Goal: Task Accomplishment & Management: Manage account settings

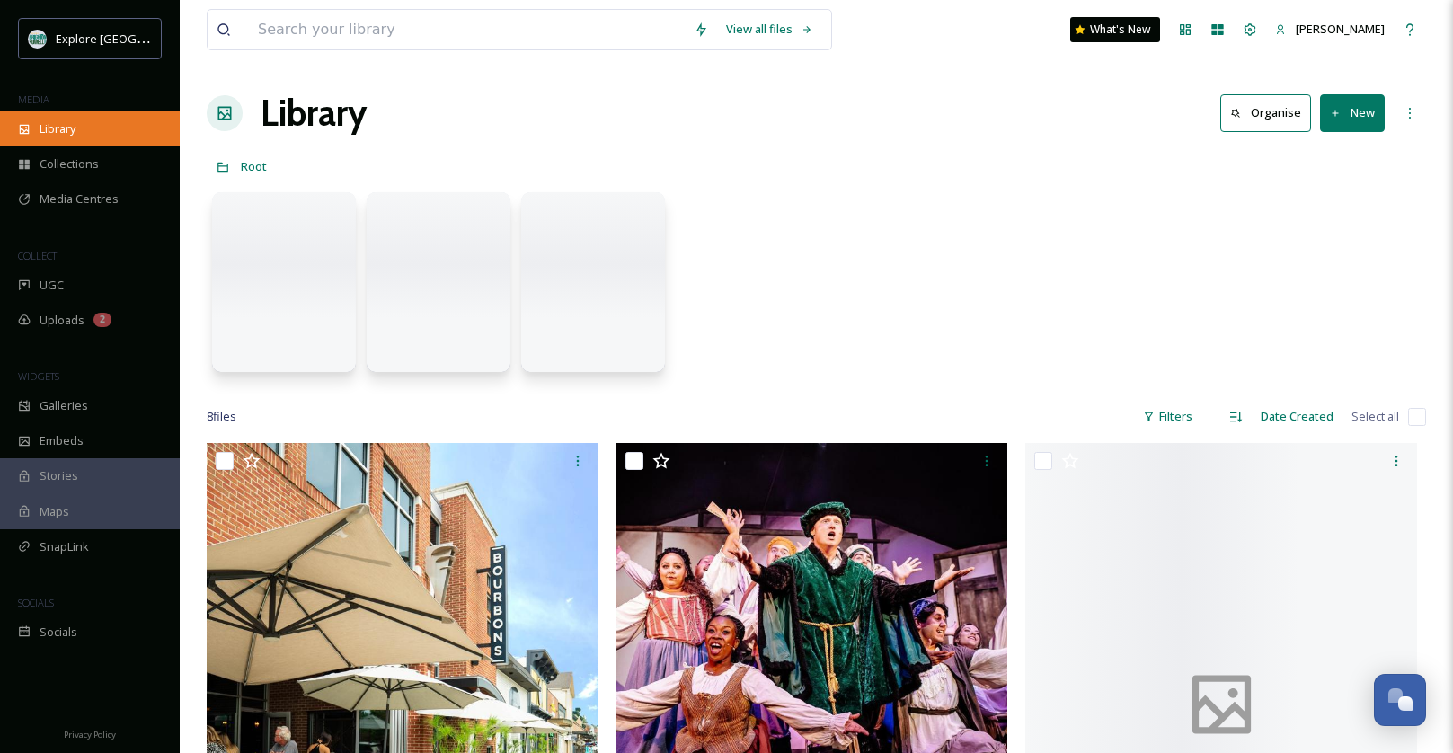
click at [12, 119] on div "Library" at bounding box center [90, 128] width 180 height 35
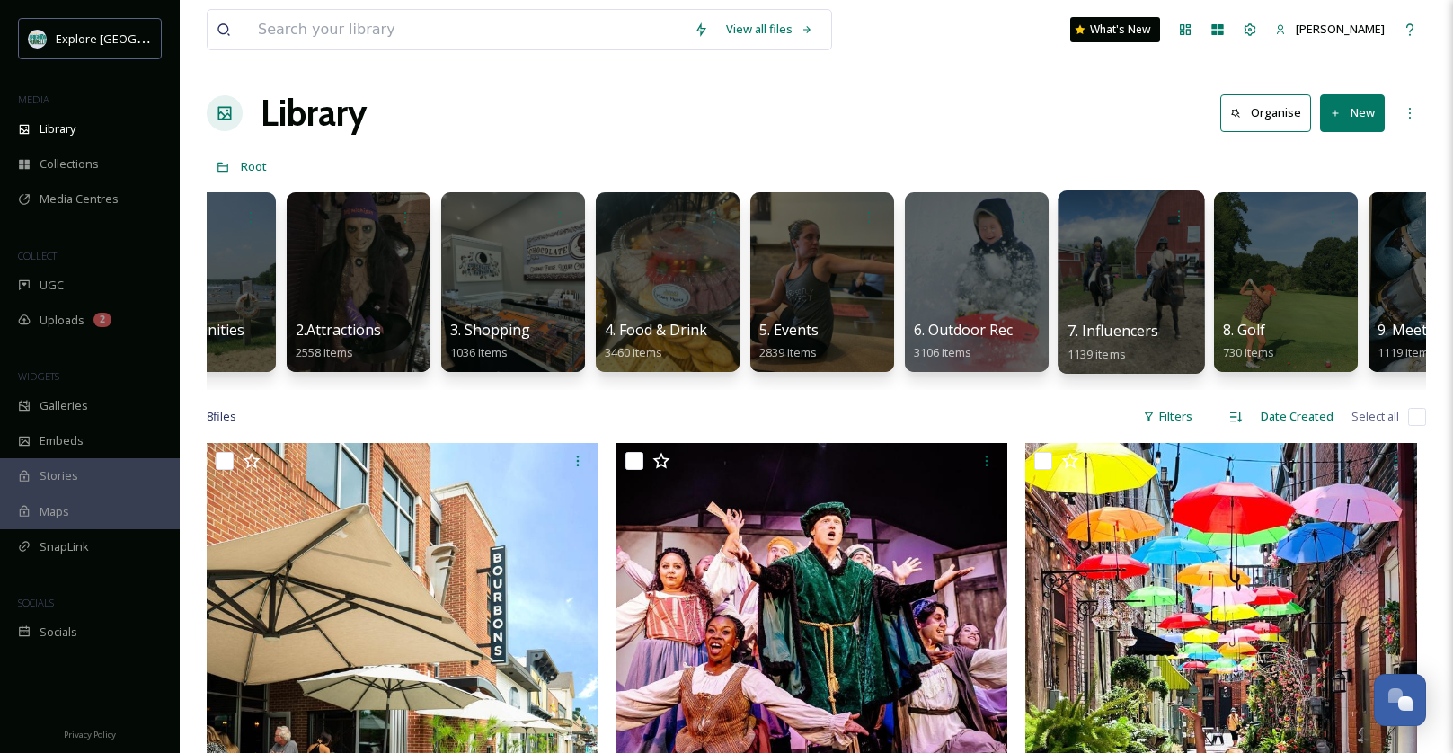
scroll to position [0, 84]
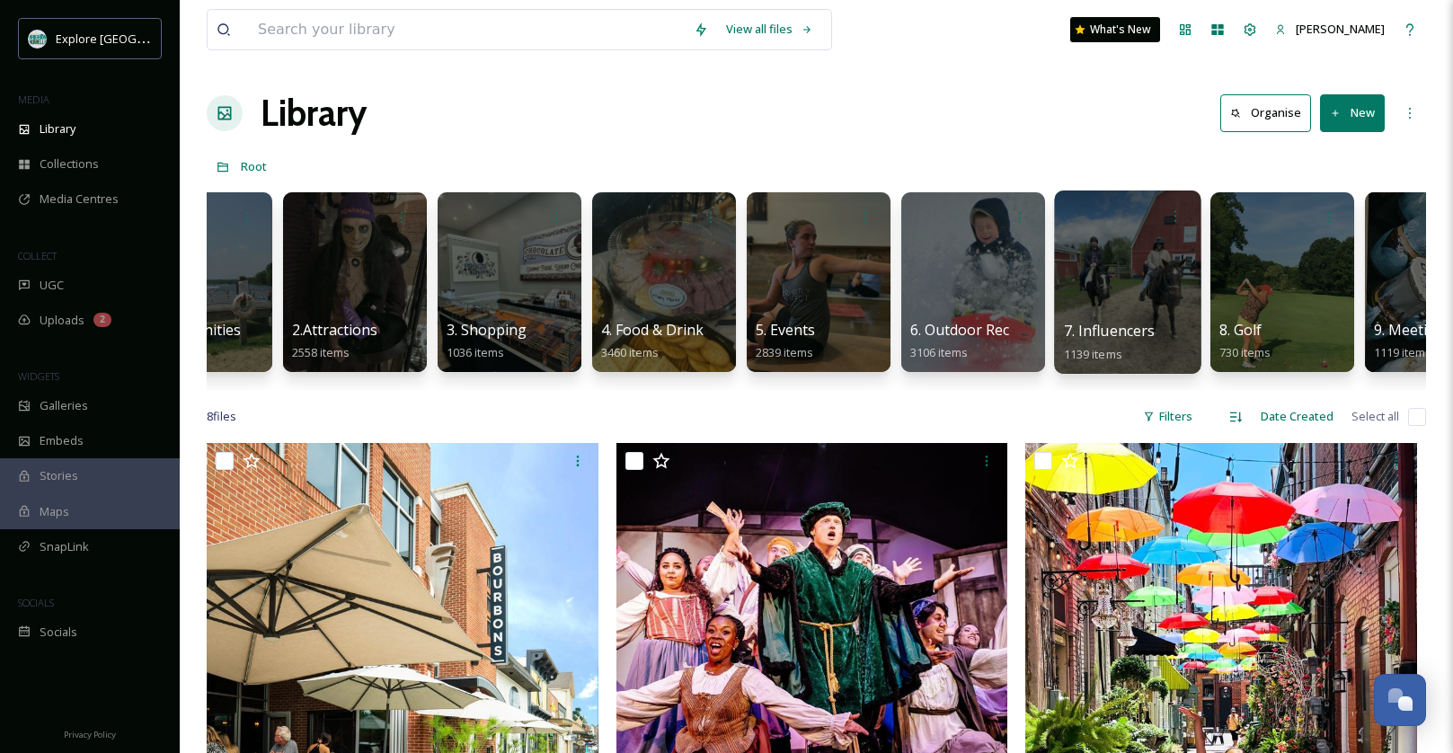
click at [1143, 253] on div at bounding box center [1127, 282] width 146 height 183
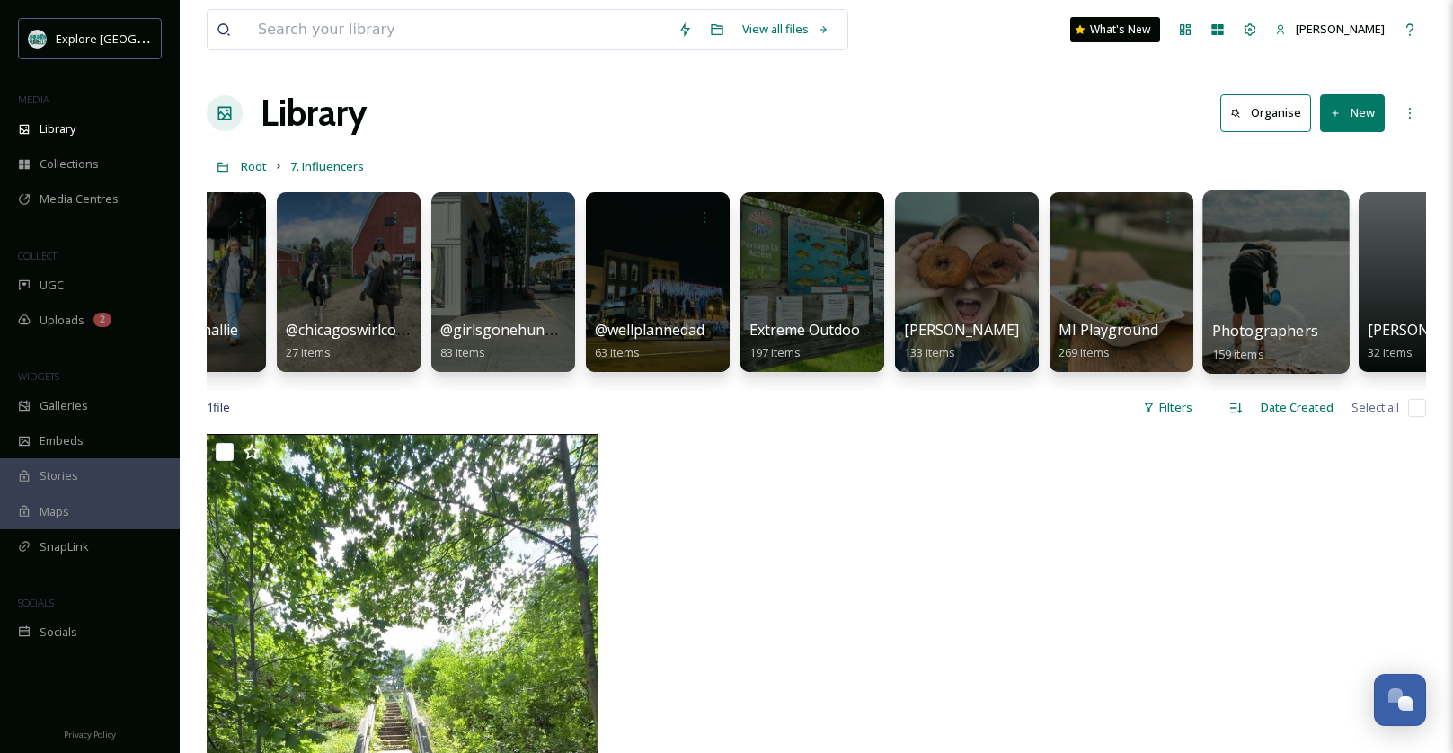
scroll to position [0, 172]
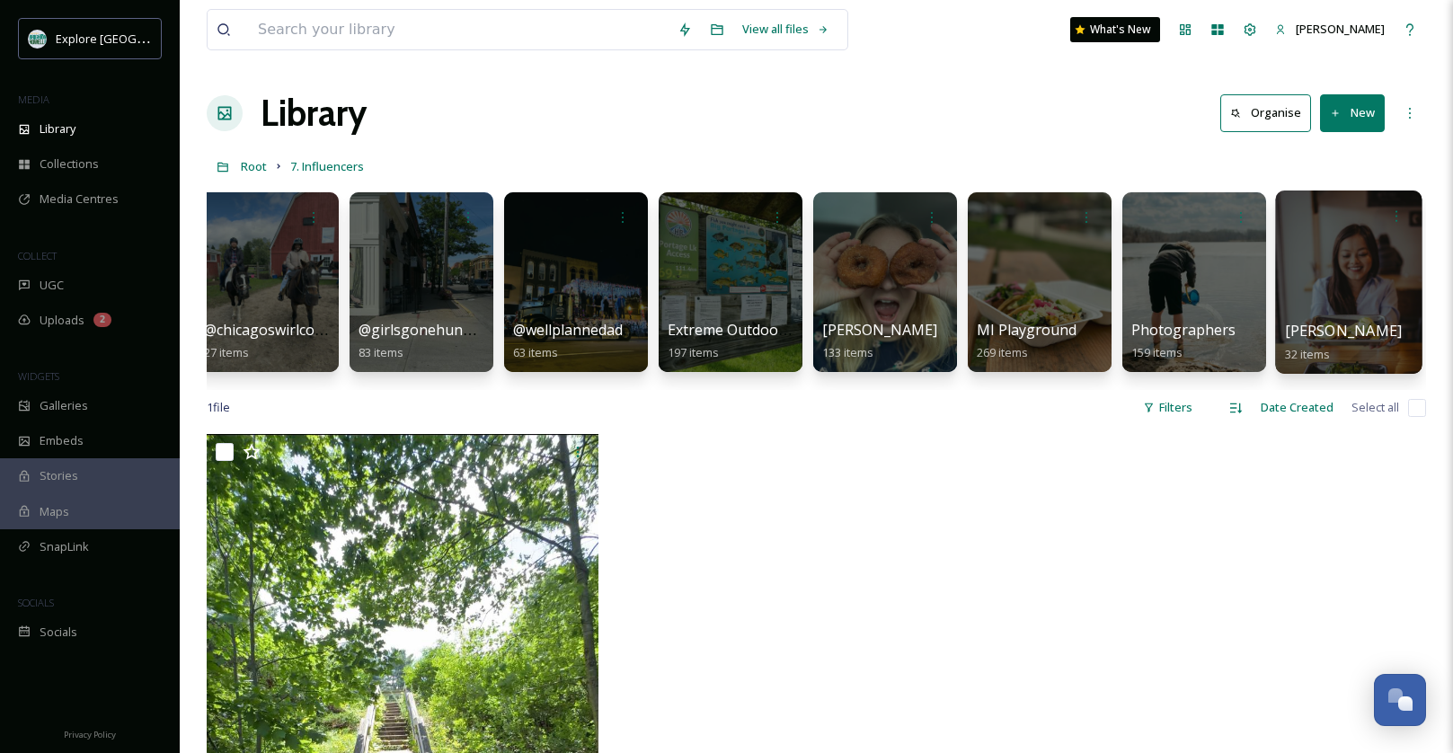
click at [1346, 242] on div at bounding box center [1348, 282] width 146 height 183
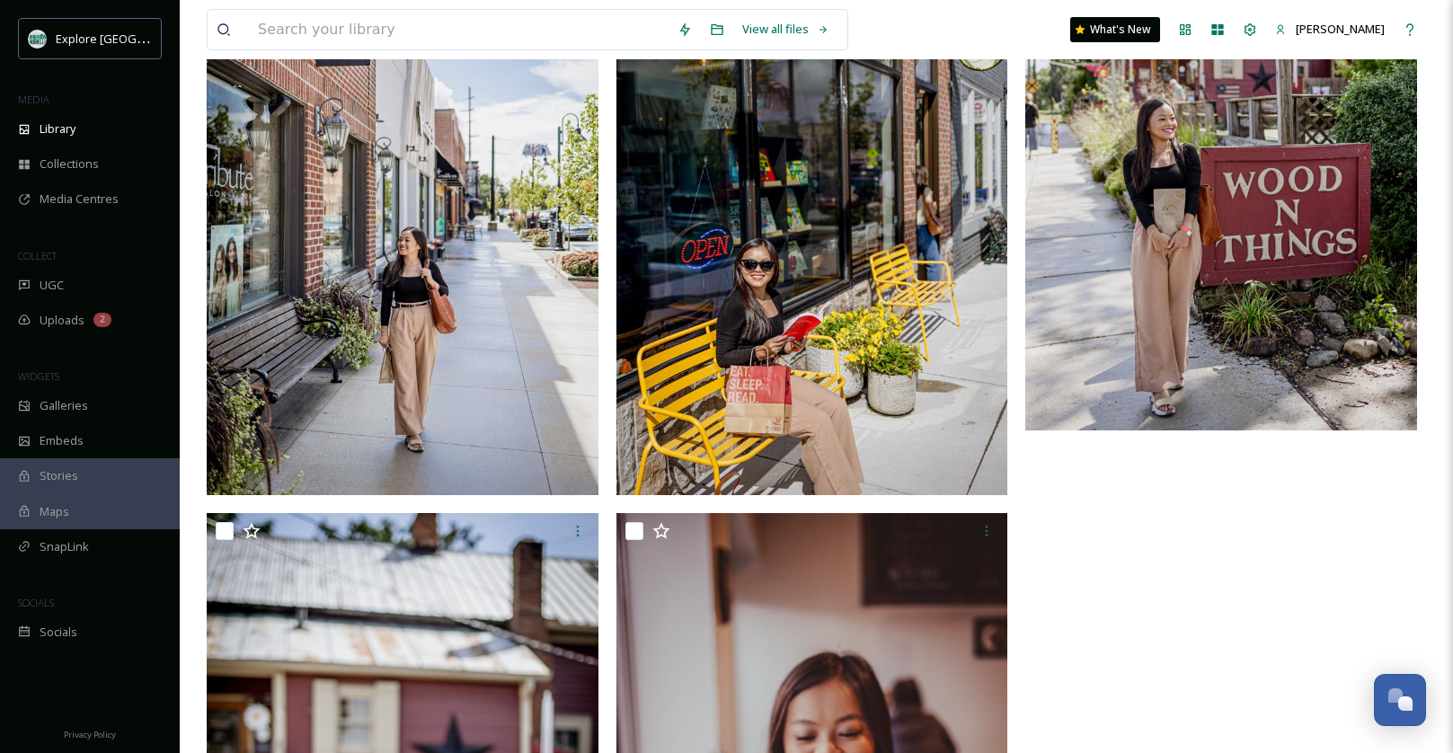
scroll to position [5503, 0]
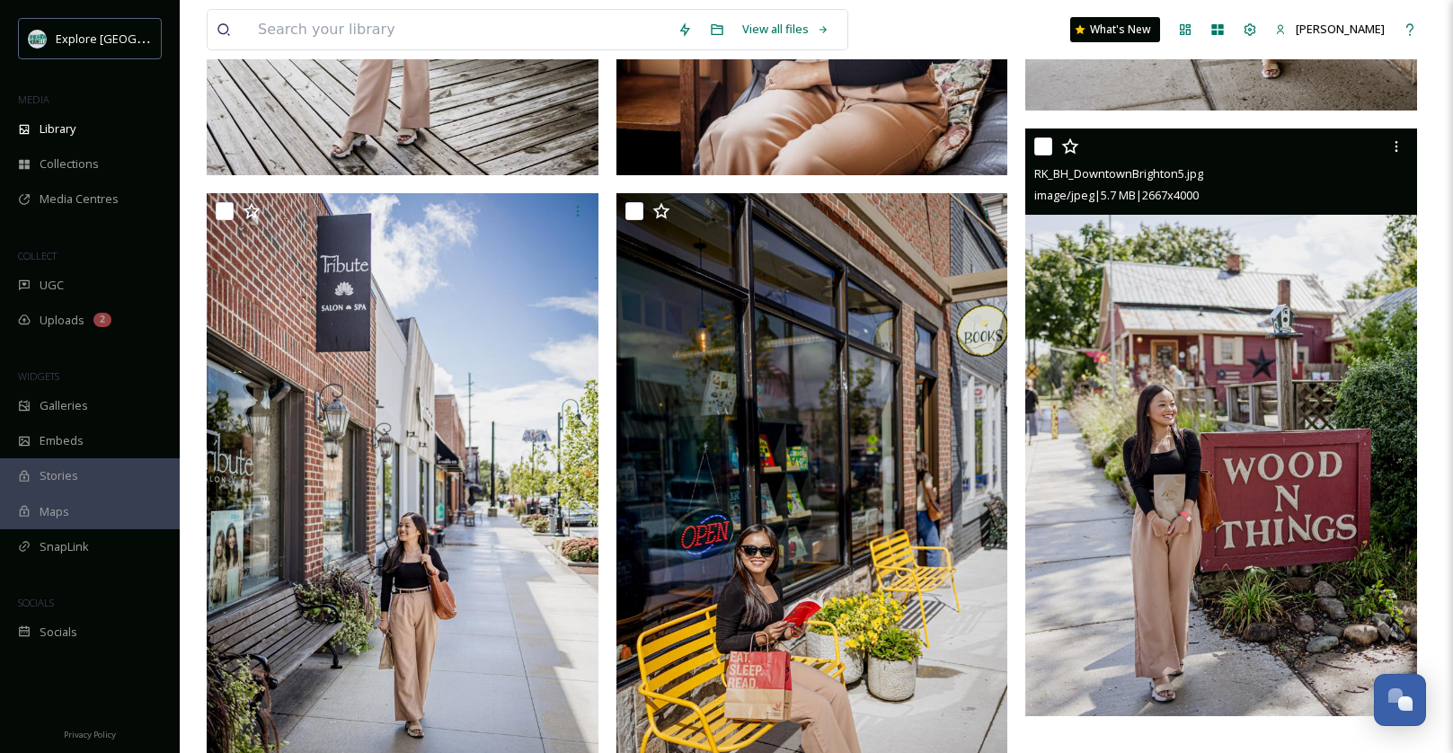
click at [1211, 402] on img at bounding box center [1221, 423] width 392 height 588
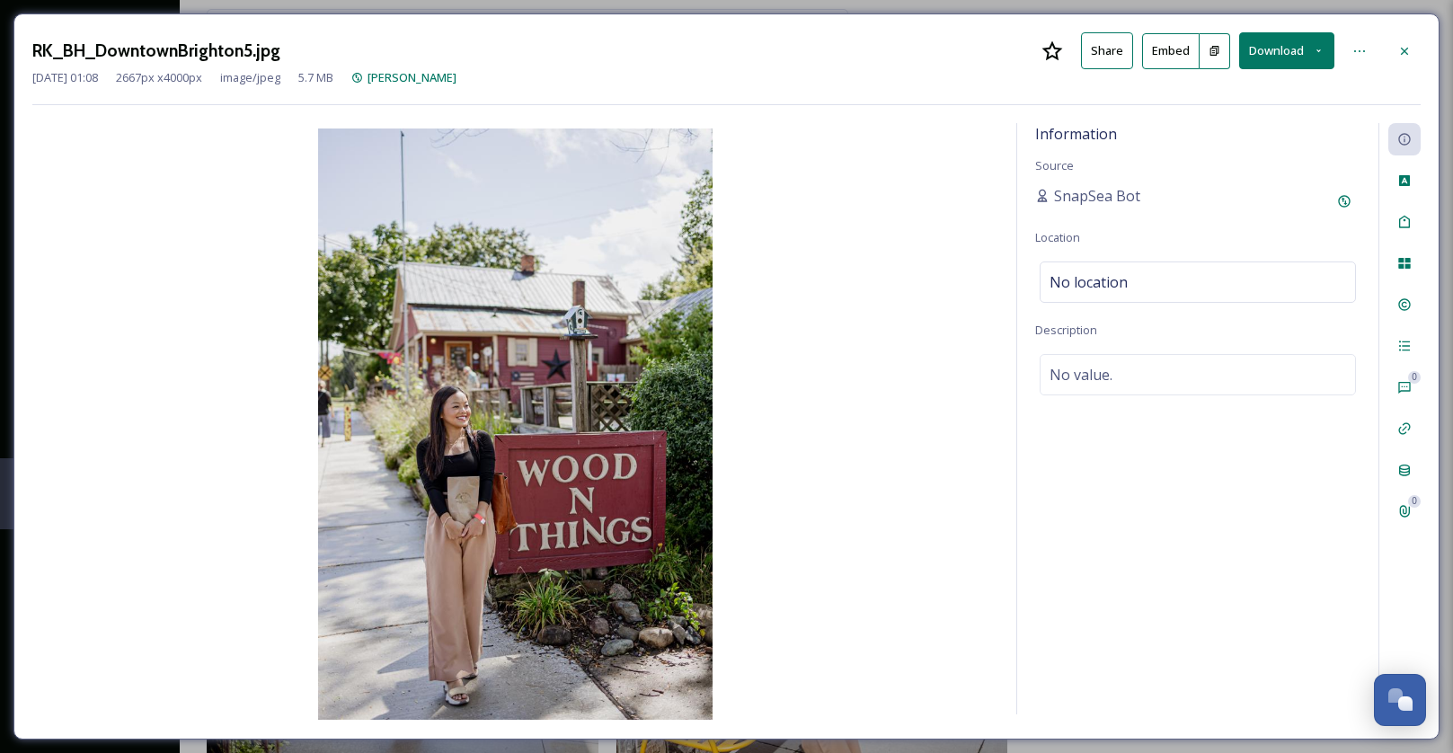
click at [1251, 67] on button "Download" at bounding box center [1286, 50] width 95 height 37
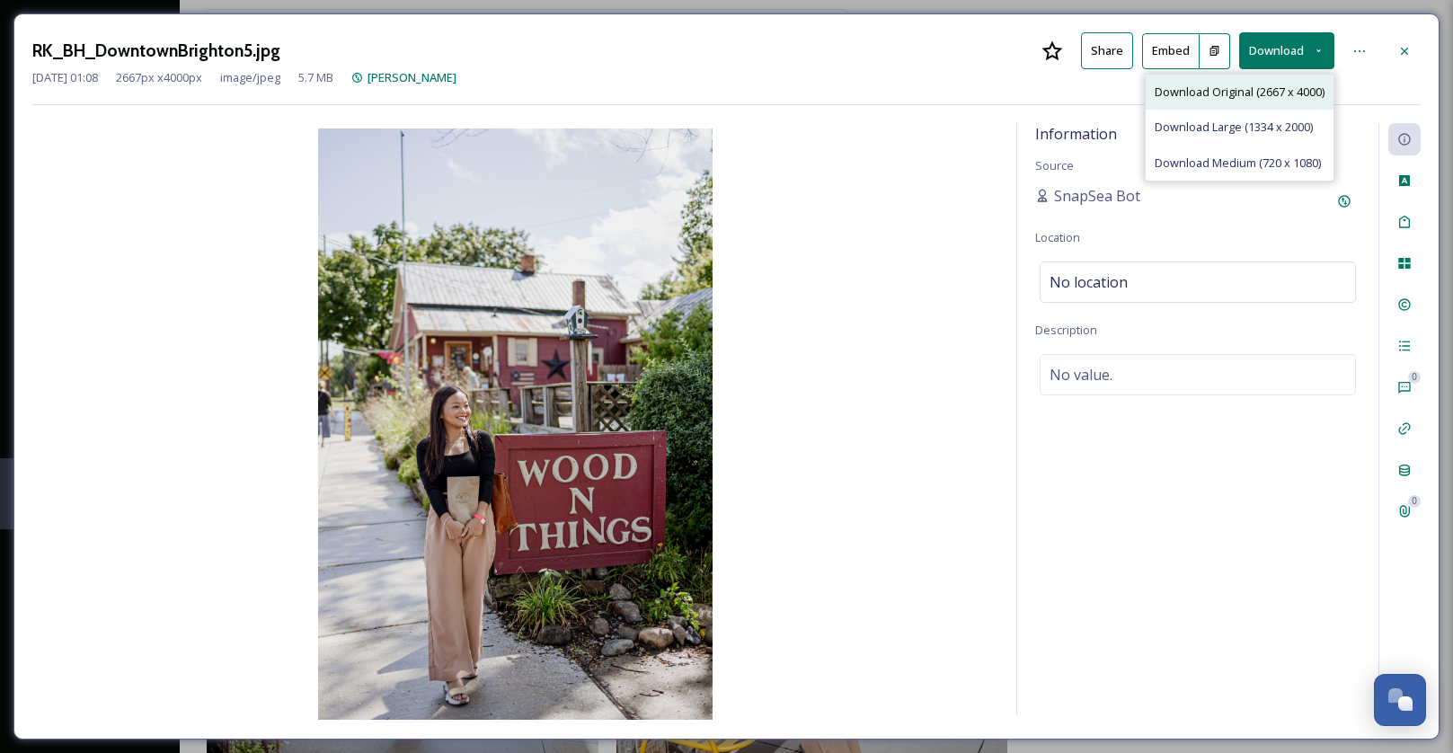
click at [1229, 93] on span "Download Original (2667 x 4000)" at bounding box center [1240, 92] width 170 height 17
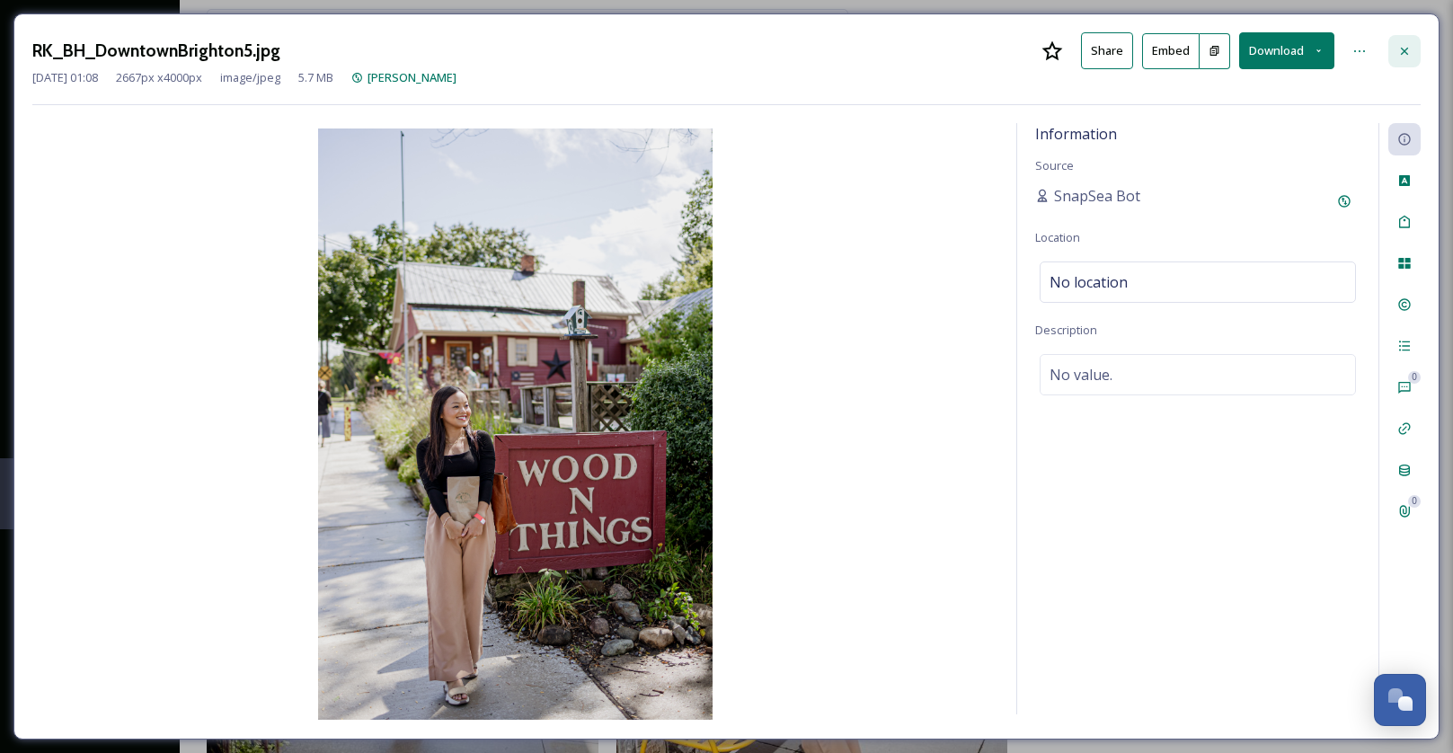
click at [1406, 41] on div at bounding box center [1405, 51] width 32 height 32
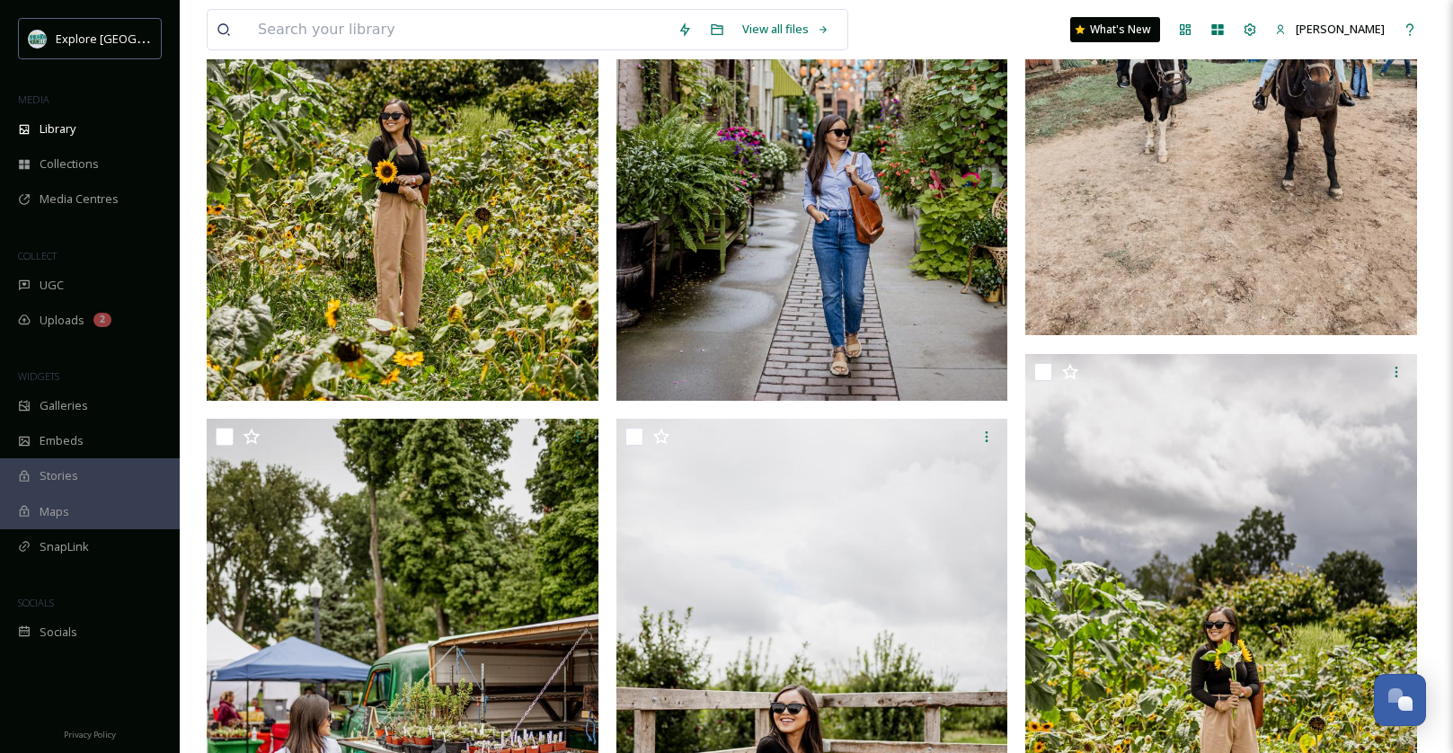
scroll to position [426, 0]
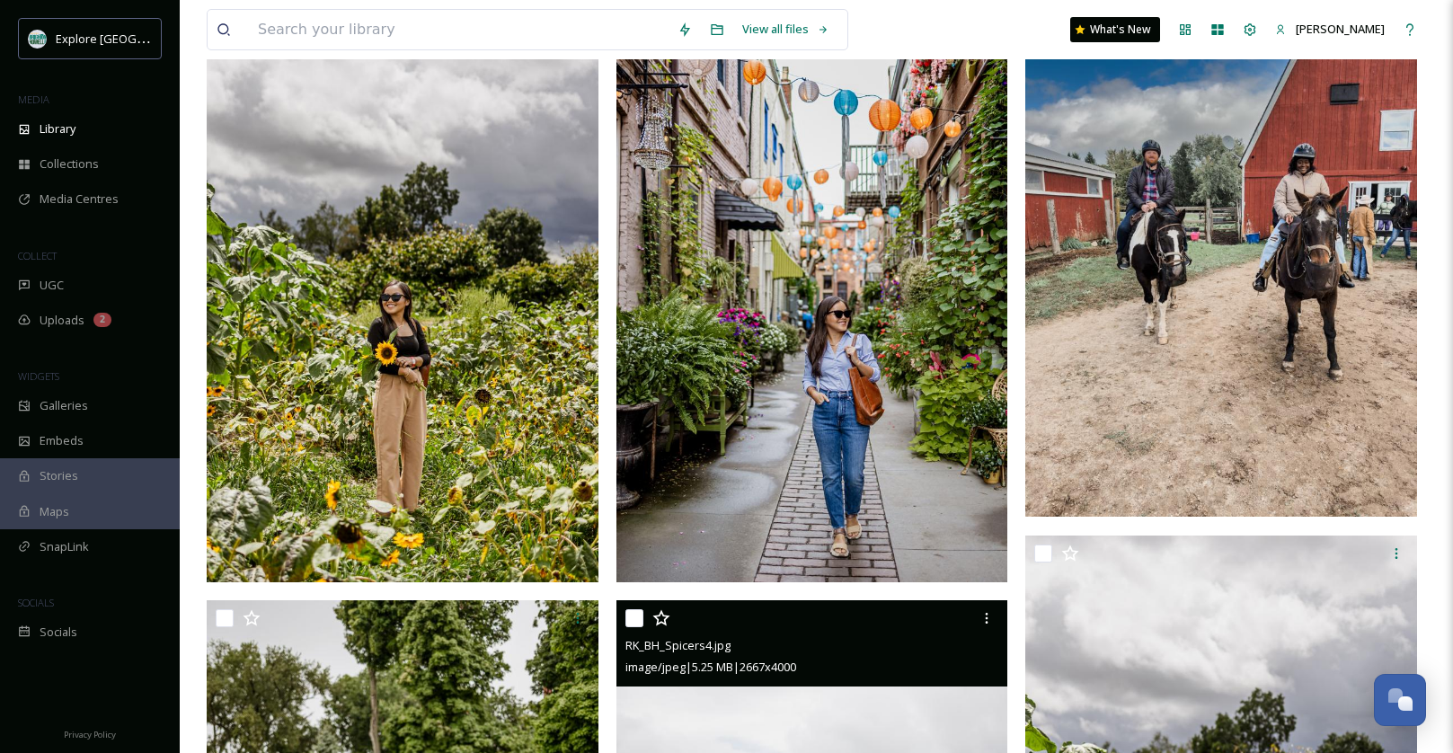
scroll to position [177, 0]
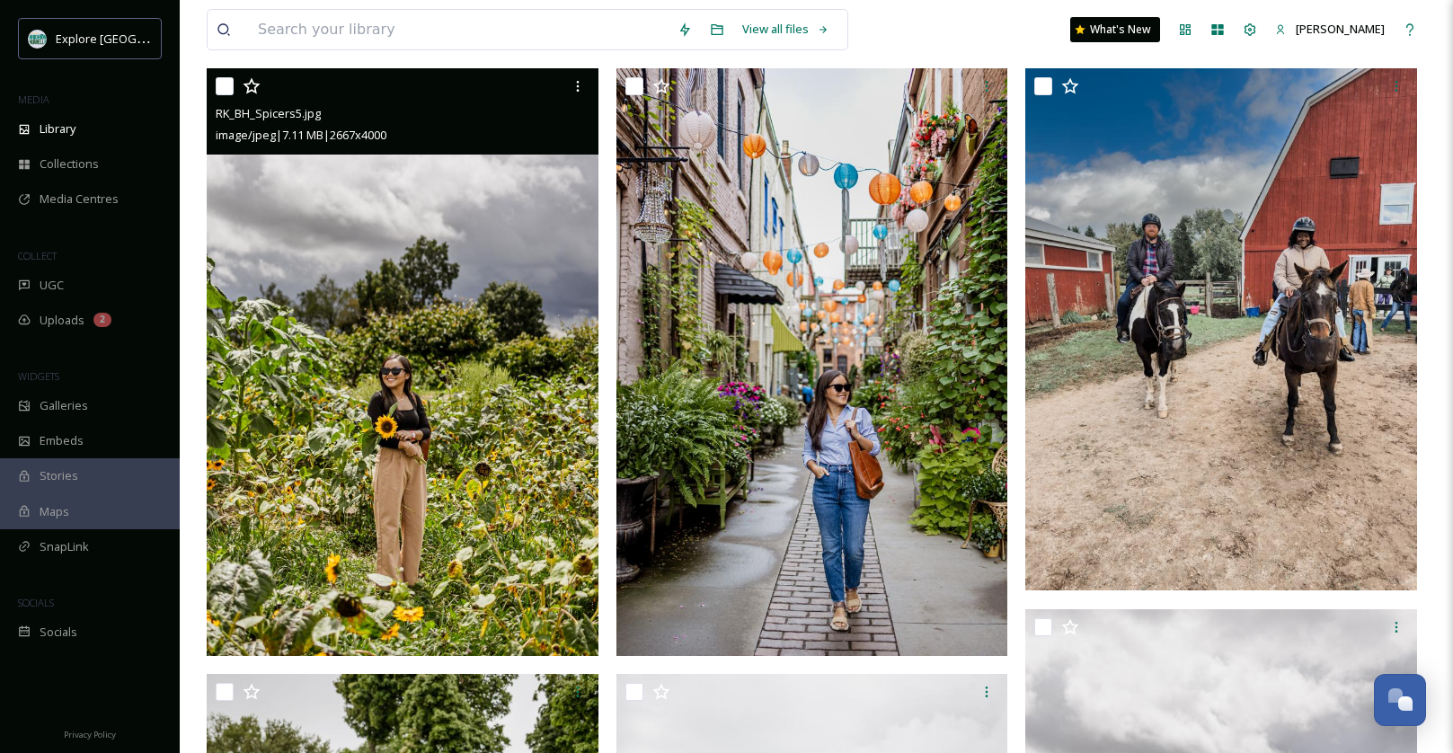
click at [466, 457] on img at bounding box center [403, 362] width 392 height 588
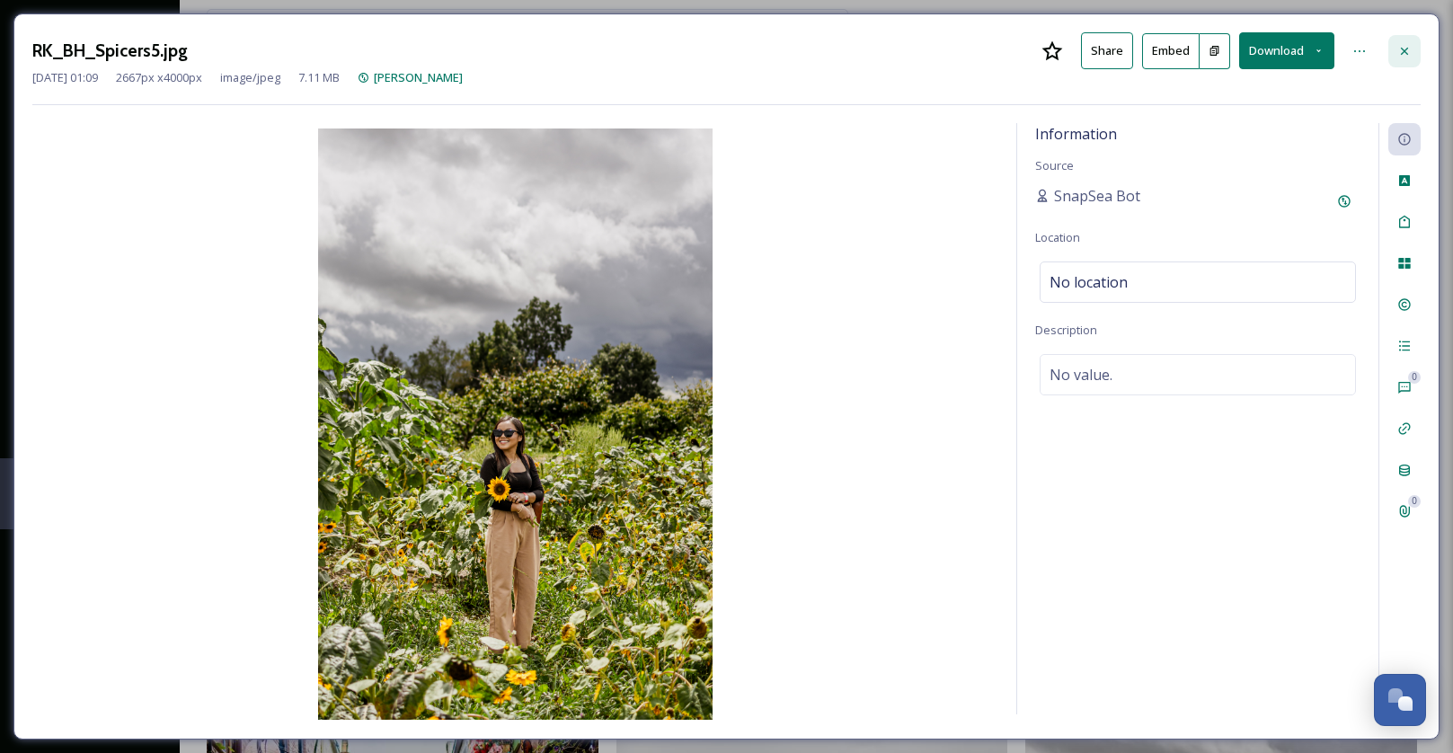
click at [1401, 37] on div at bounding box center [1405, 51] width 32 height 32
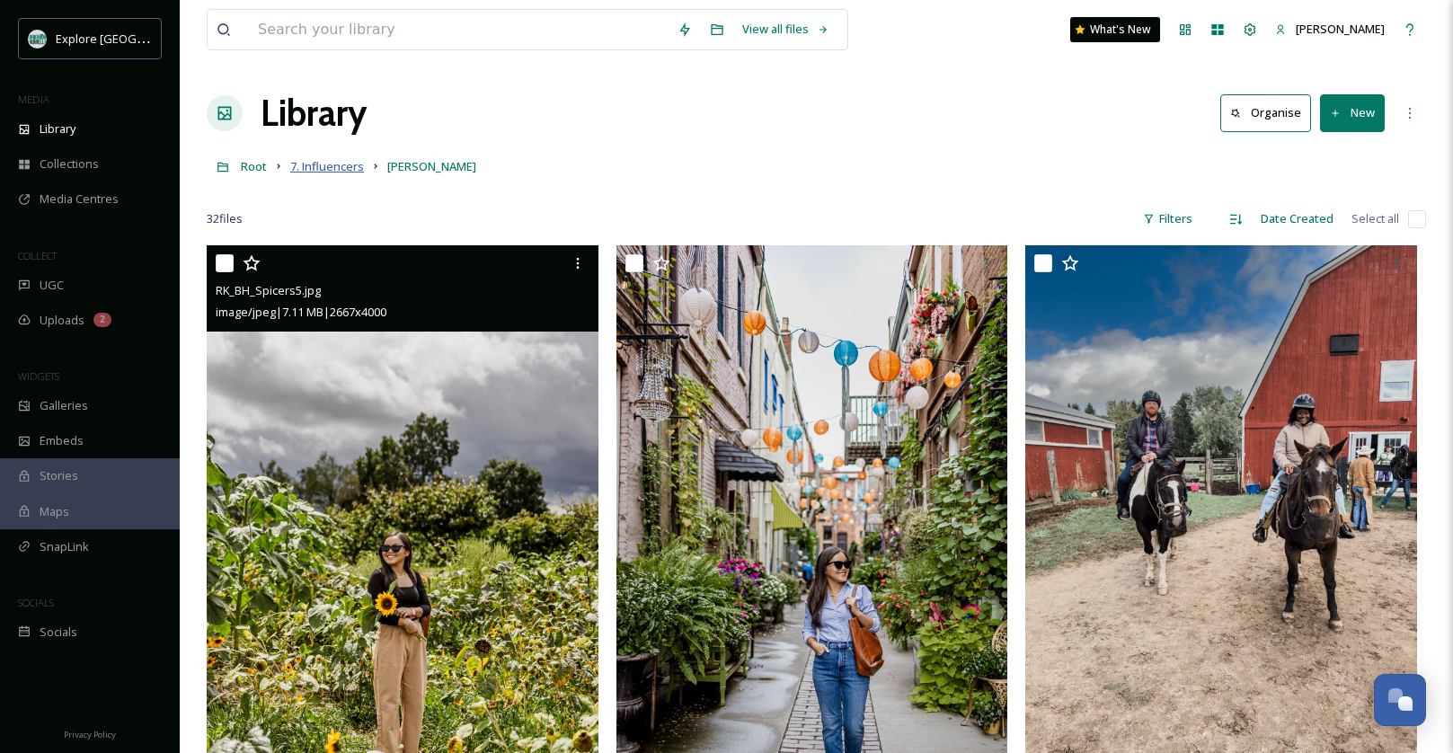
click at [331, 167] on span "7. Influencers" at bounding box center [327, 166] width 74 height 16
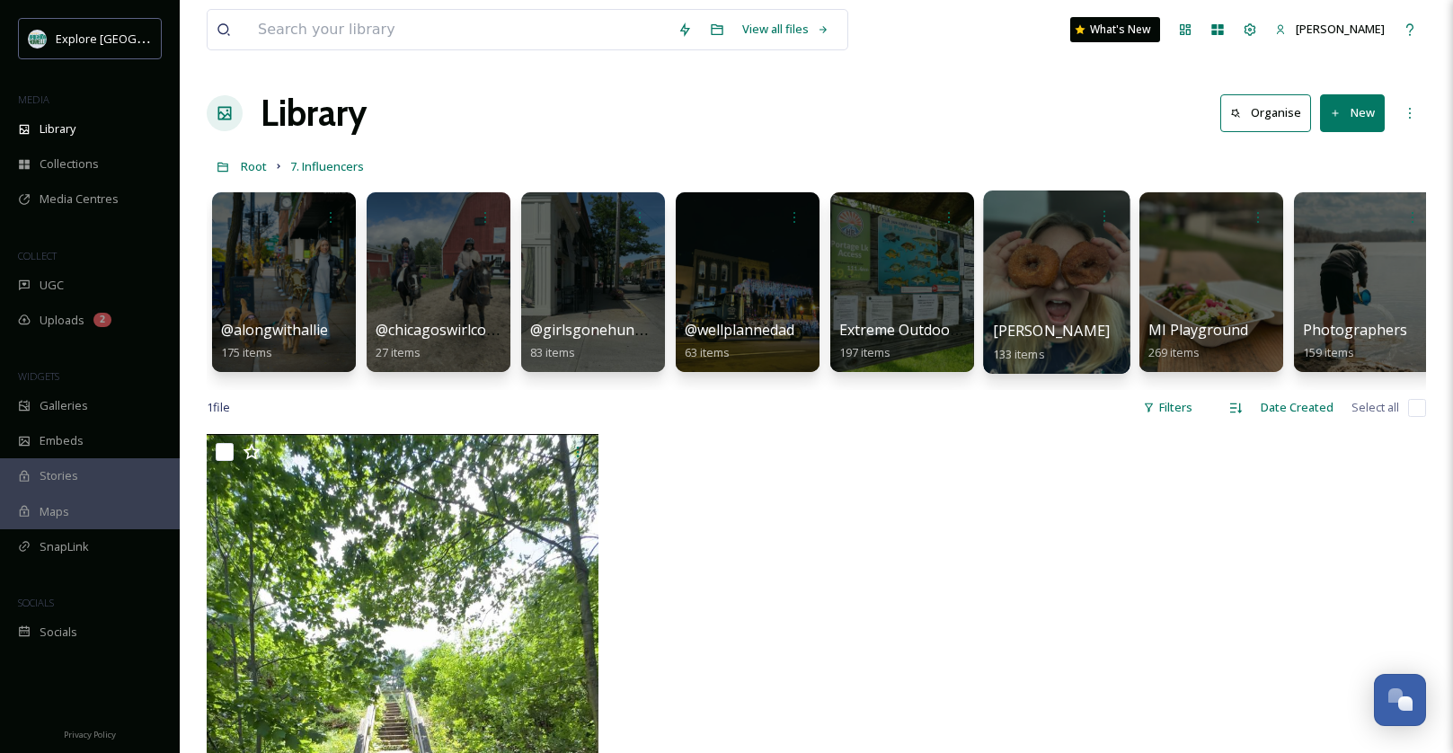
click at [1035, 302] on div at bounding box center [1056, 282] width 146 height 183
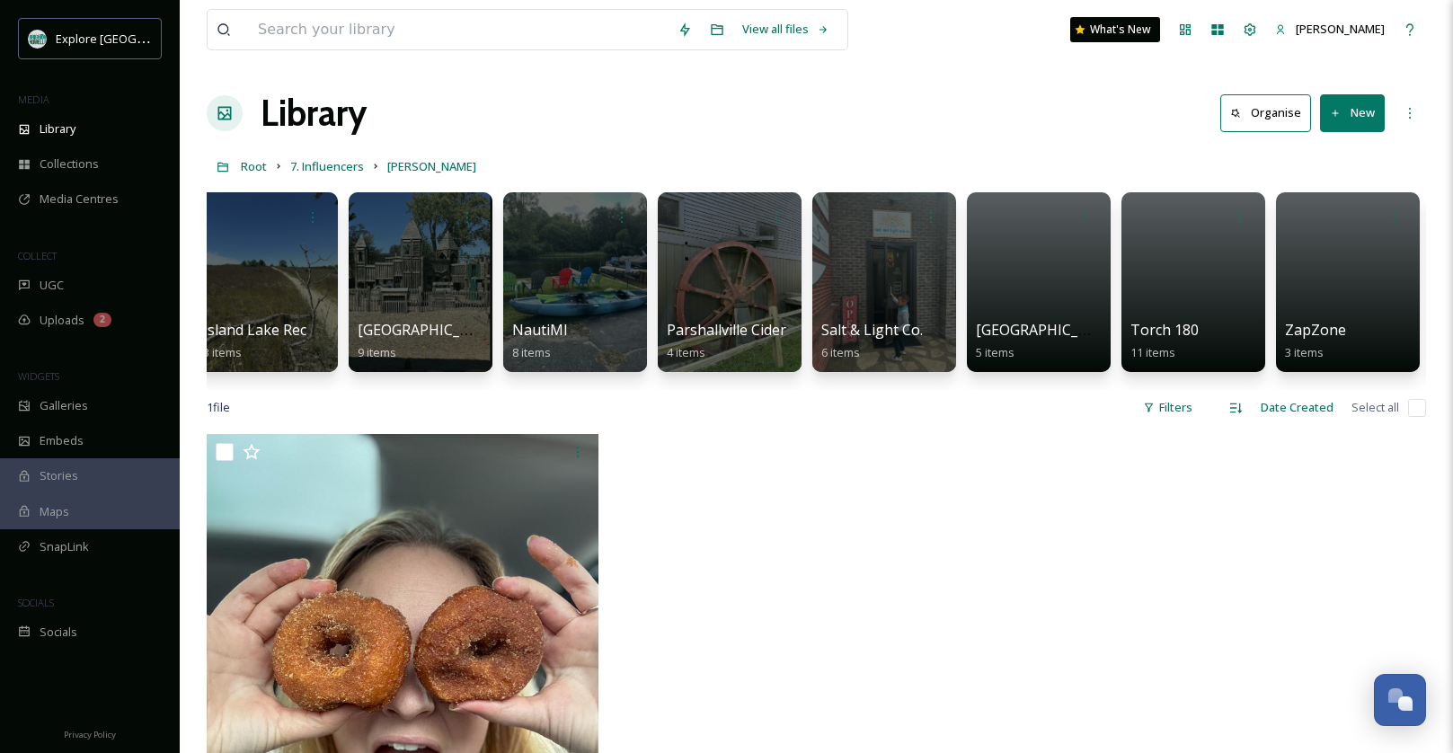
scroll to position [0, 1872]
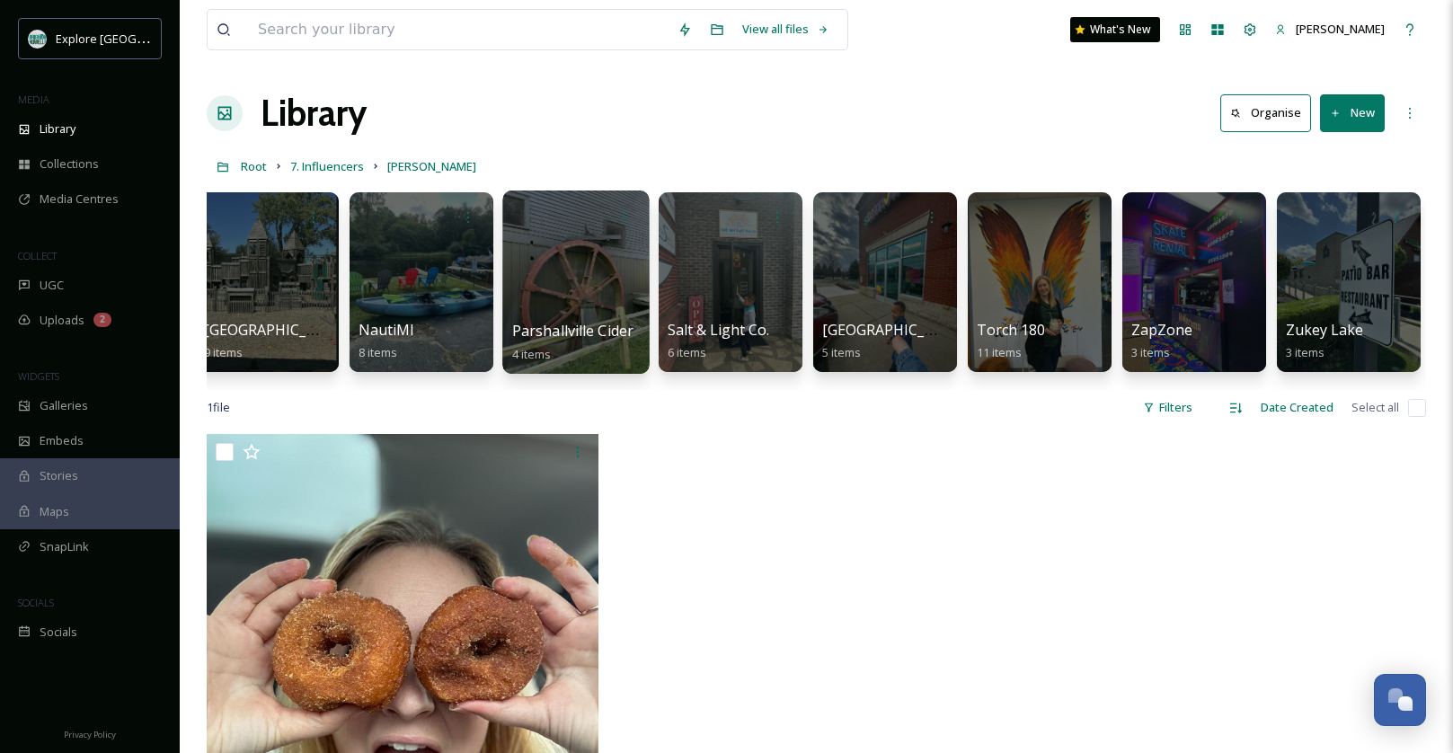
click at [592, 280] on div at bounding box center [575, 282] width 146 height 183
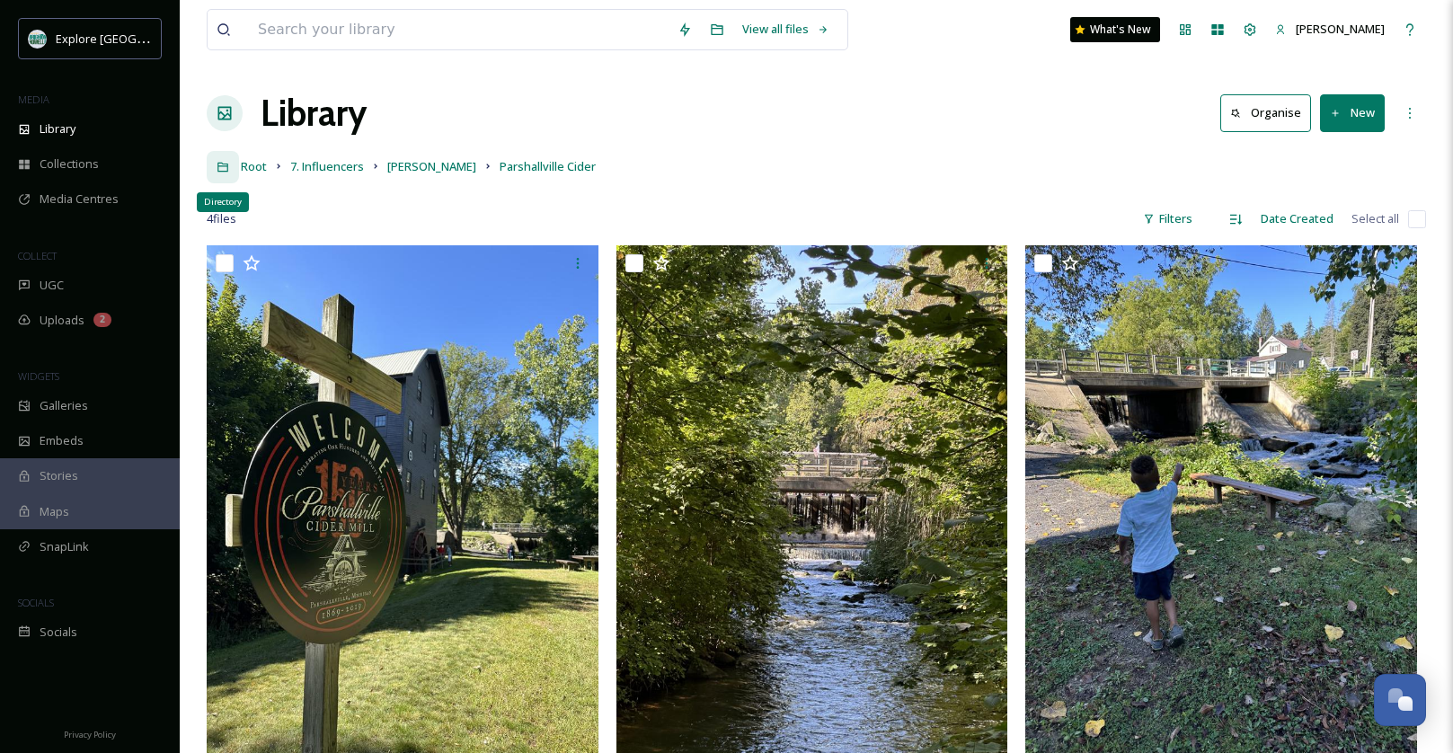
click at [235, 166] on div "Directory" at bounding box center [223, 167] width 32 height 32
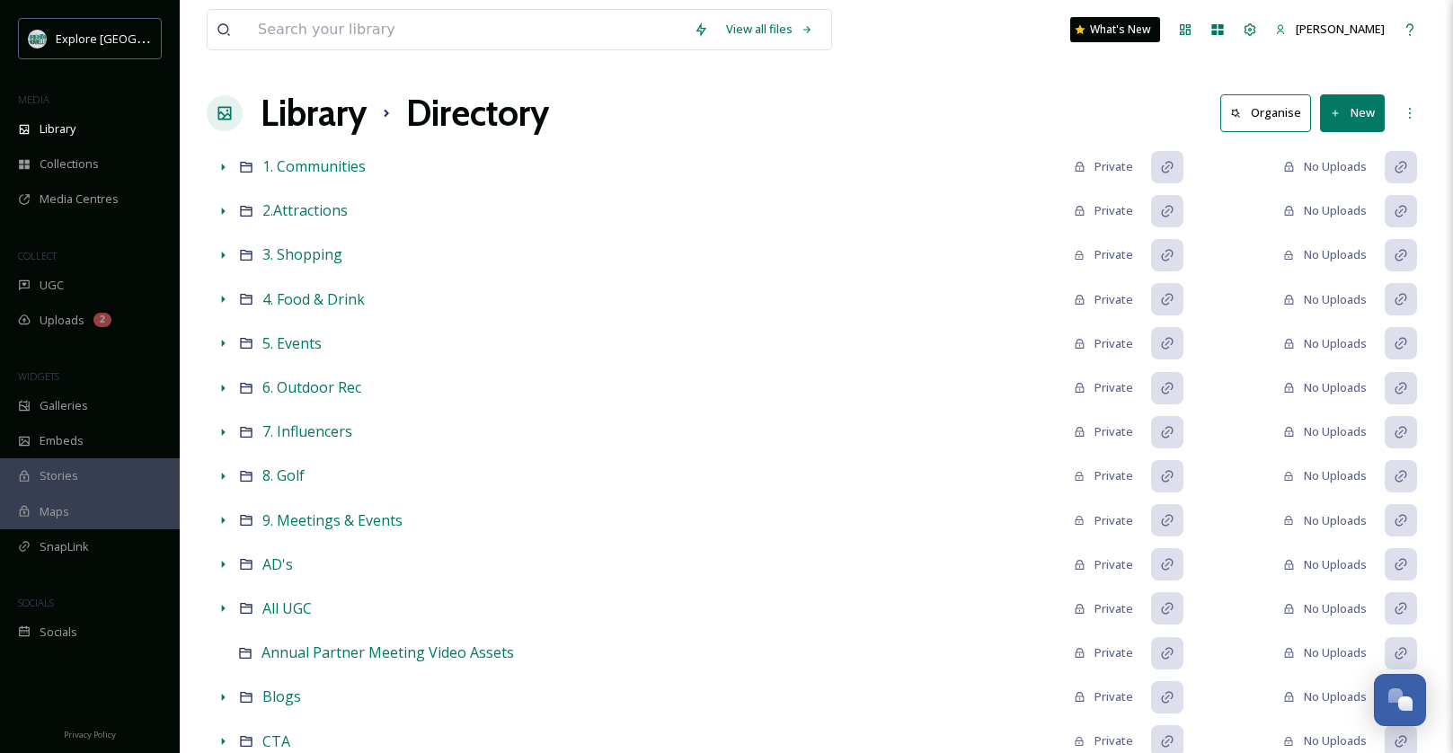
drag, startPoint x: 227, startPoint y: 115, endPoint x: 273, endPoint y: 111, distance: 46.0
click at [227, 115] on icon at bounding box center [225, 113] width 18 height 18
click at [300, 112] on h1 "Library" at bounding box center [314, 113] width 106 height 54
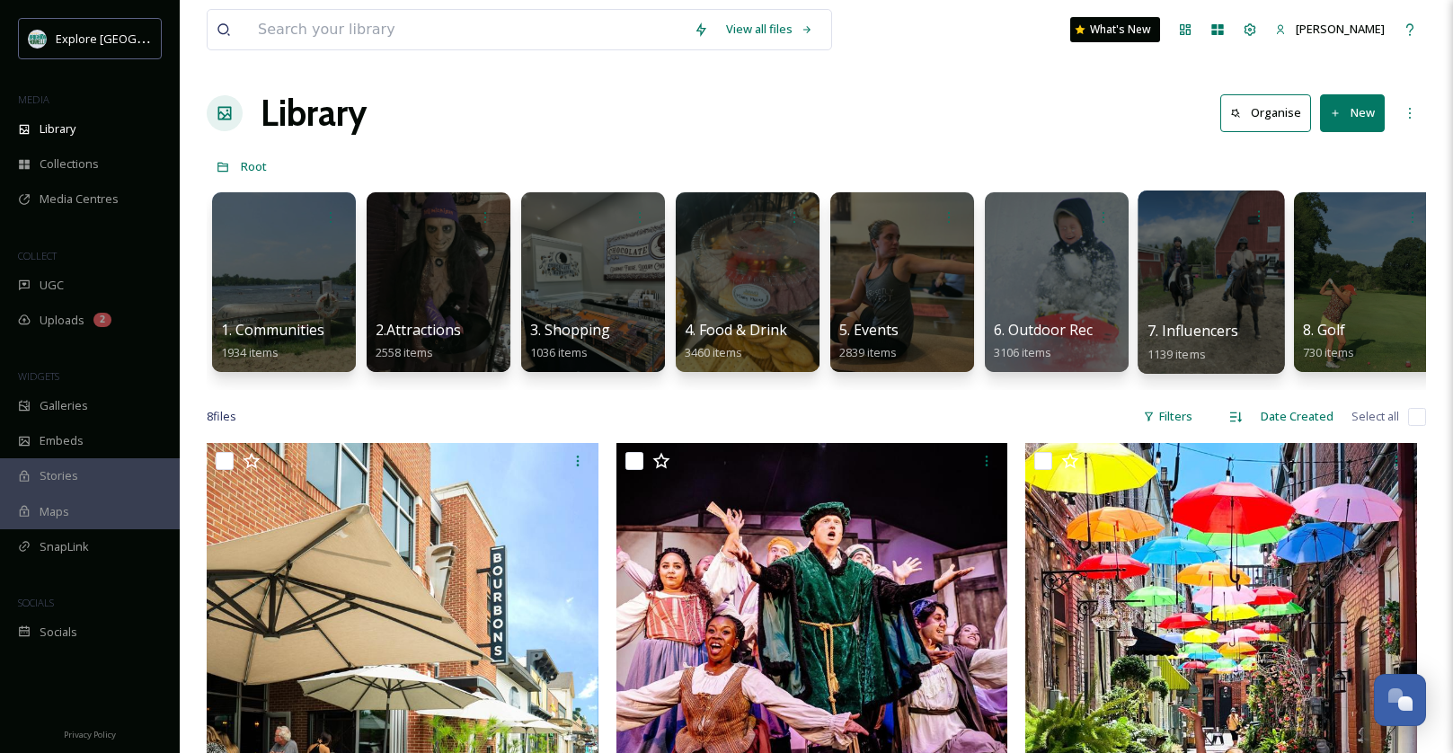
click at [1223, 297] on div at bounding box center [1211, 282] width 146 height 183
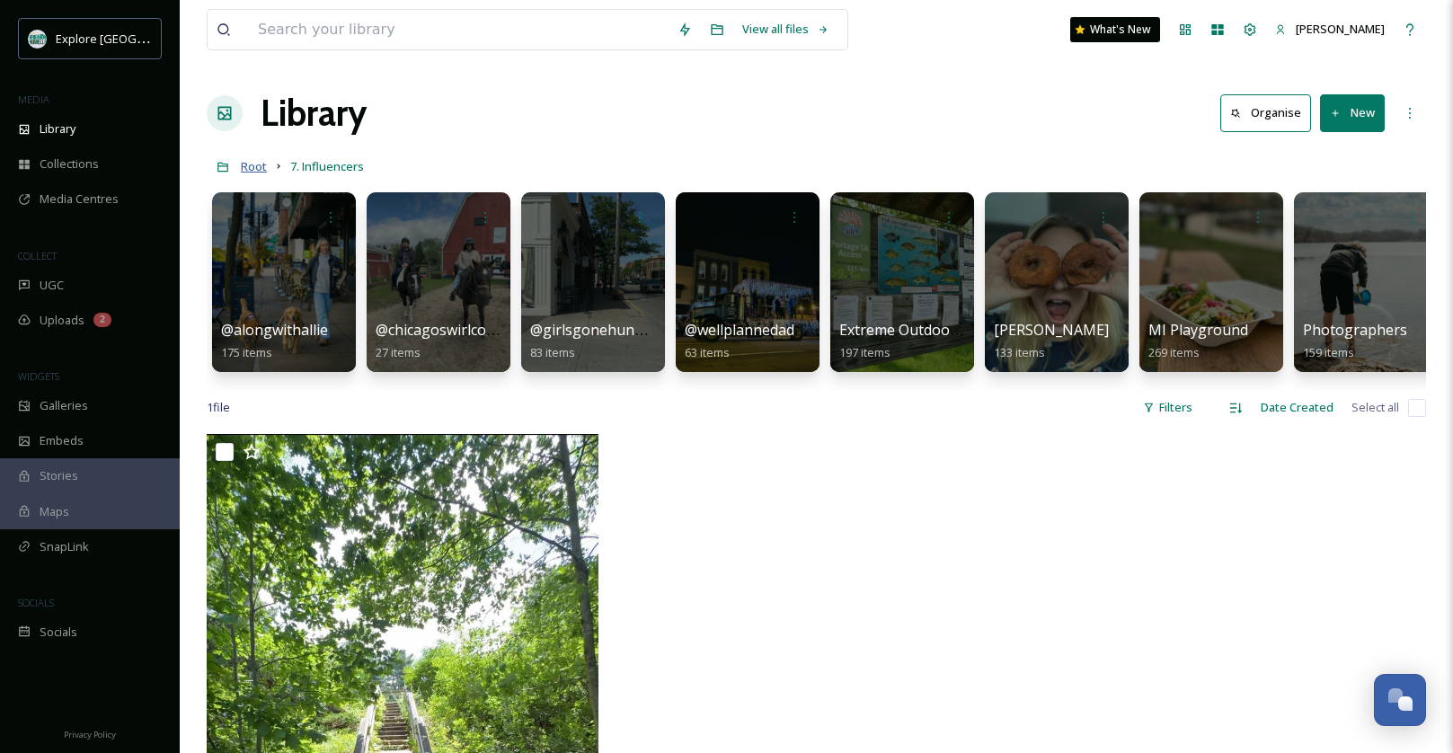
click at [247, 169] on span "Root" at bounding box center [254, 166] width 26 height 16
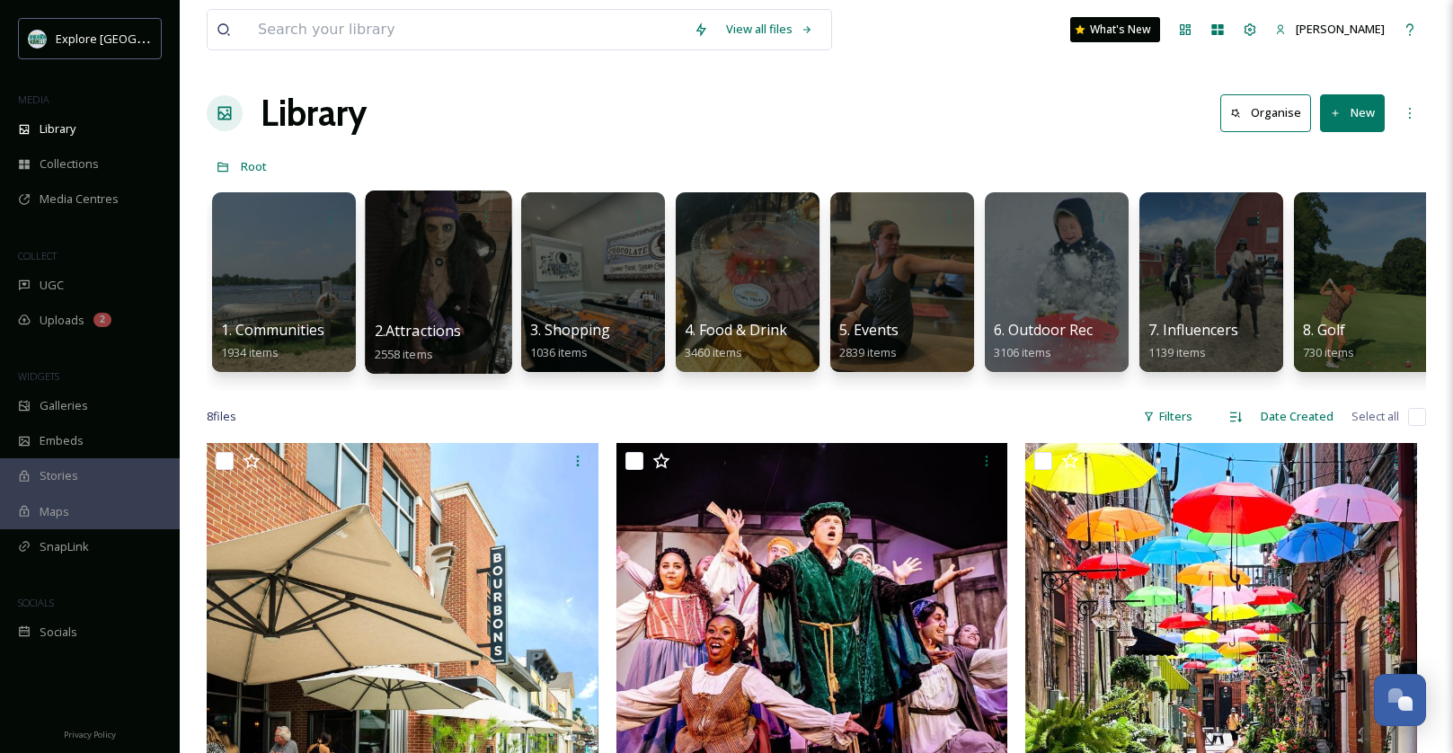
click at [430, 266] on div at bounding box center [438, 282] width 146 height 183
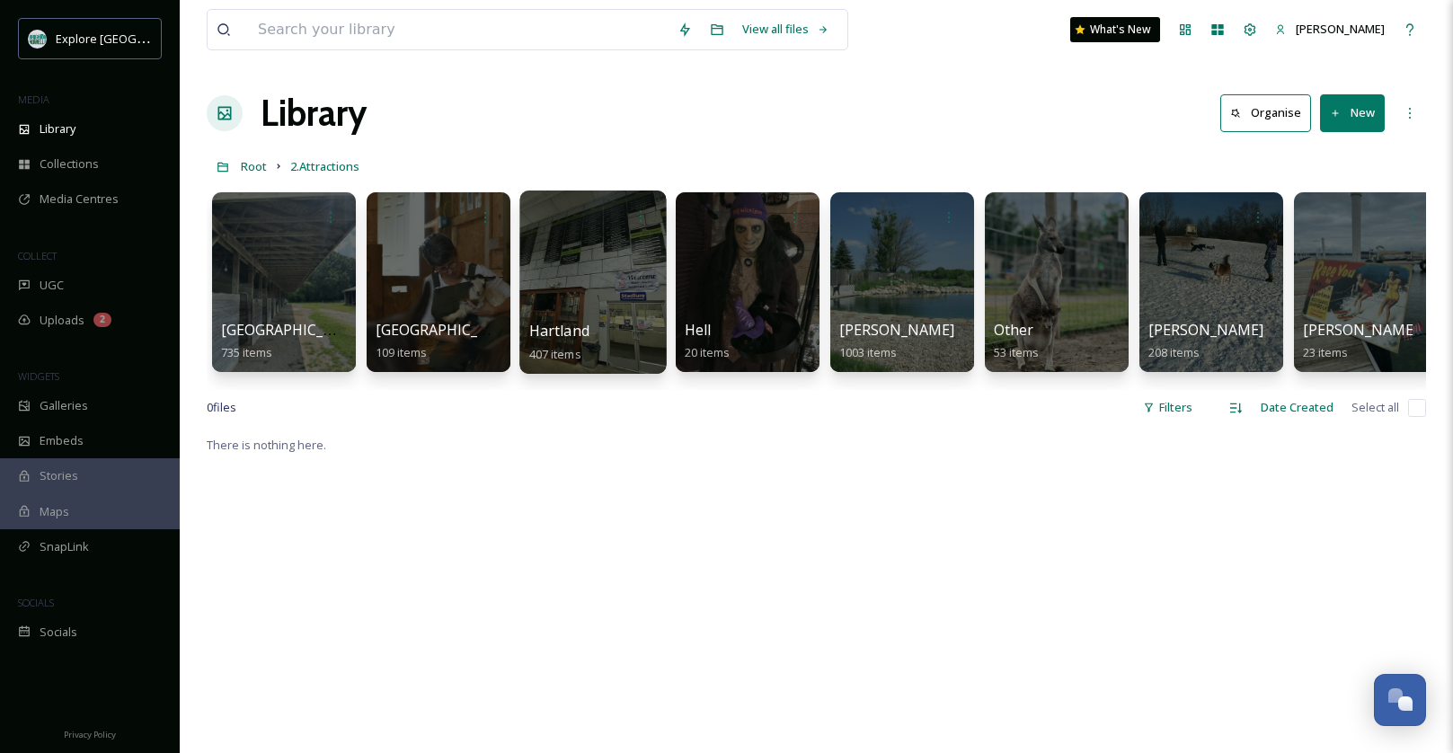
click at [630, 282] on div at bounding box center [592, 282] width 146 height 183
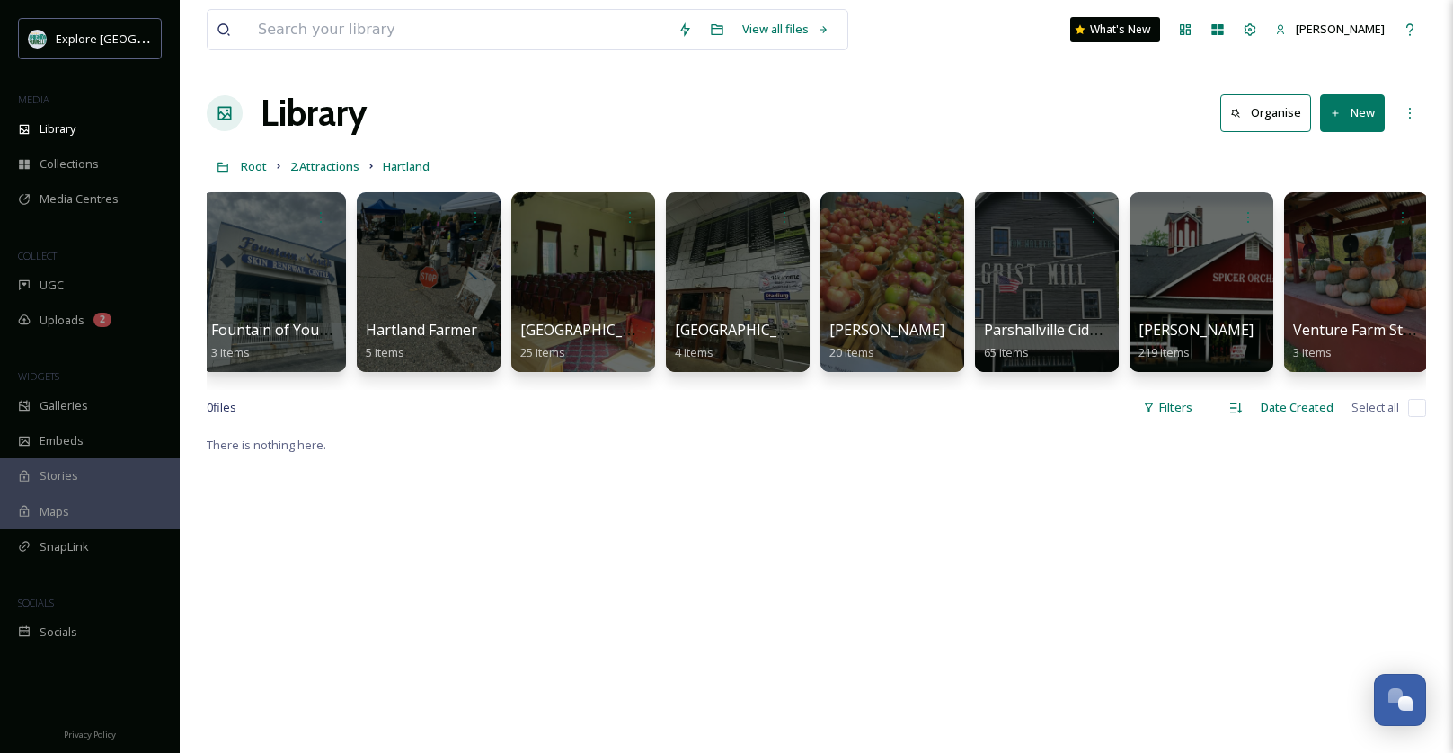
scroll to position [0, 790]
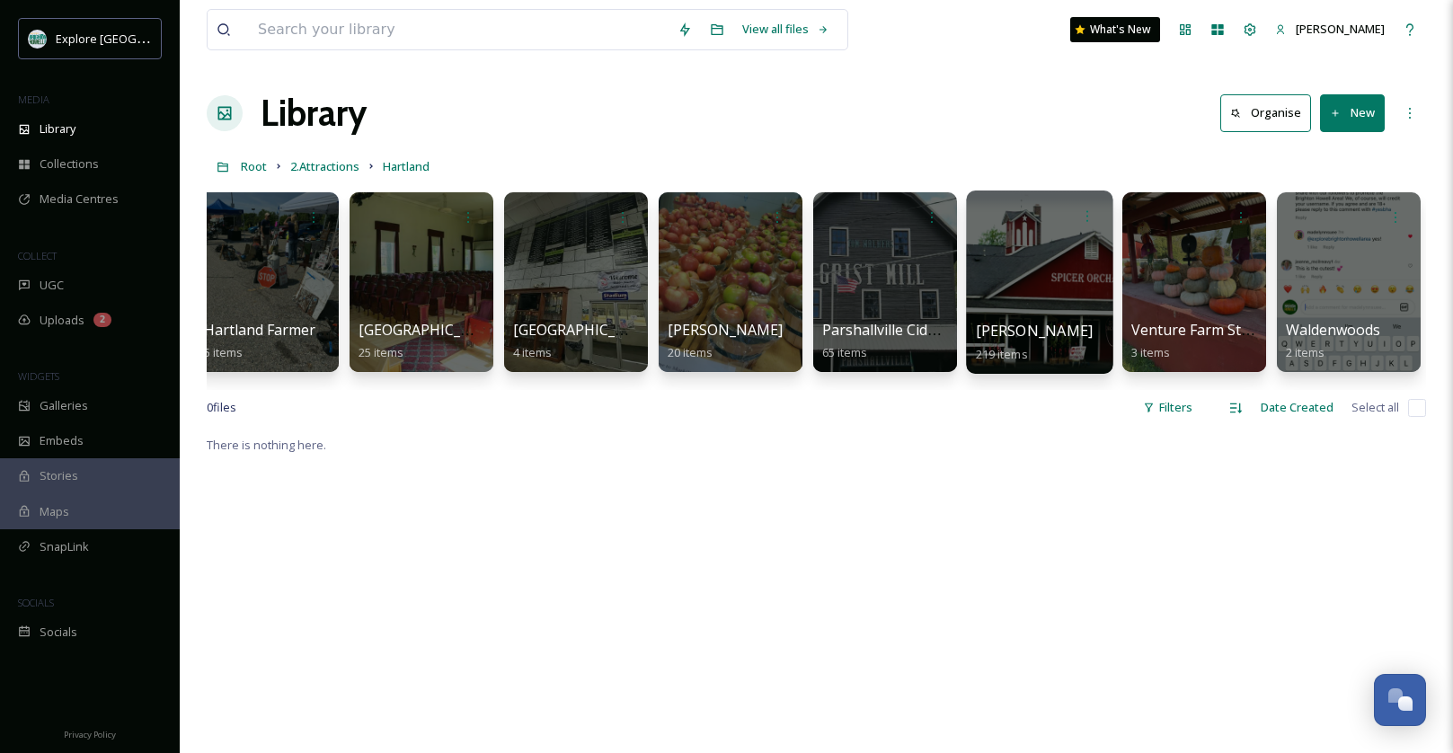
click at [1017, 253] on div at bounding box center [1039, 282] width 146 height 183
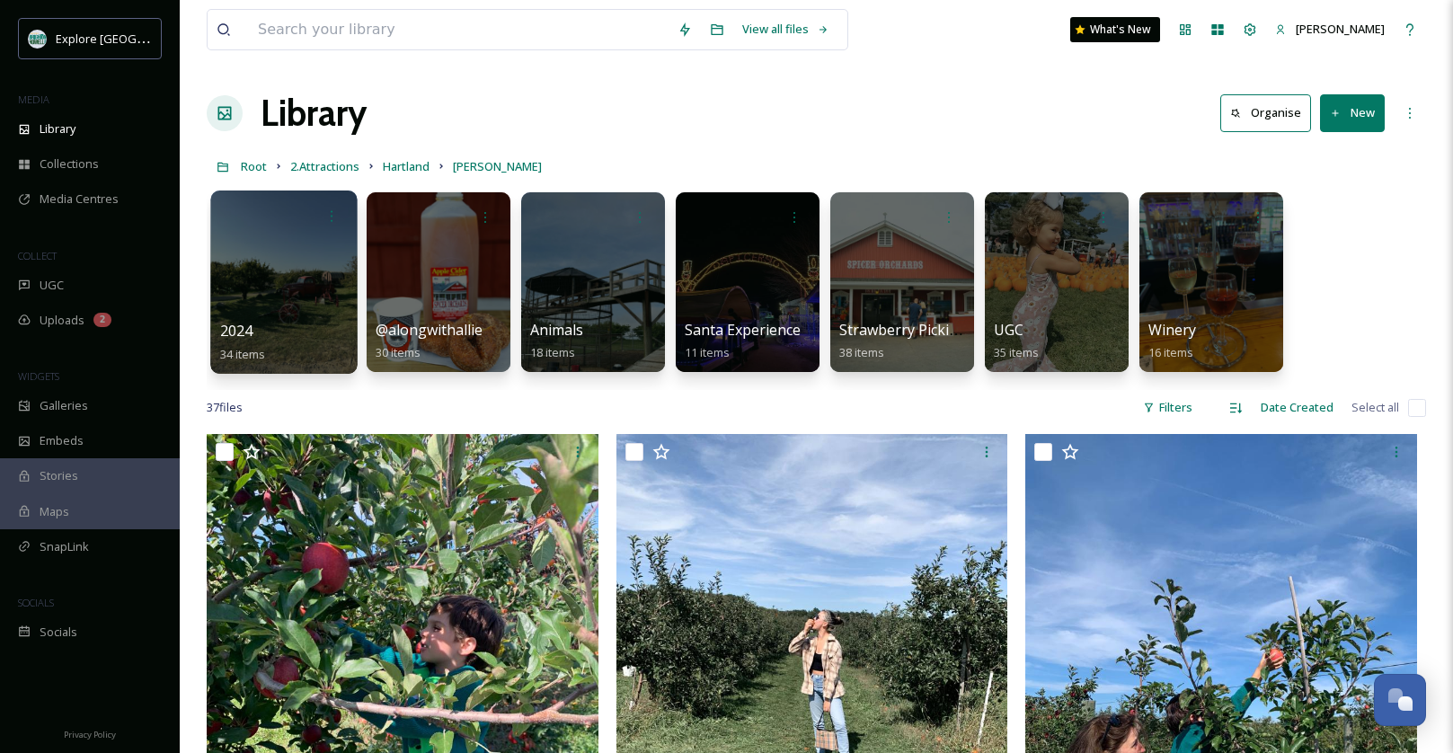
click at [319, 266] on div at bounding box center [283, 282] width 146 height 183
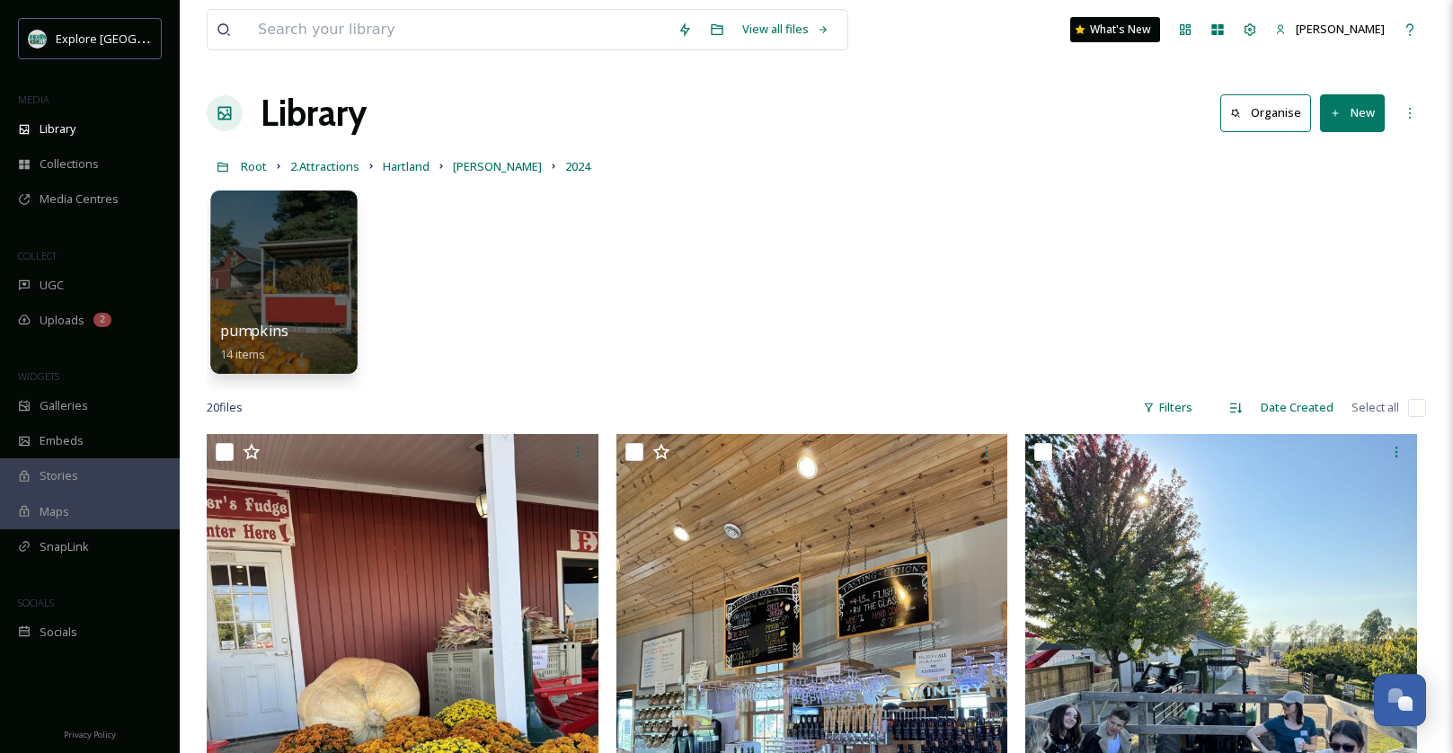
click at [319, 265] on div at bounding box center [283, 282] width 146 height 183
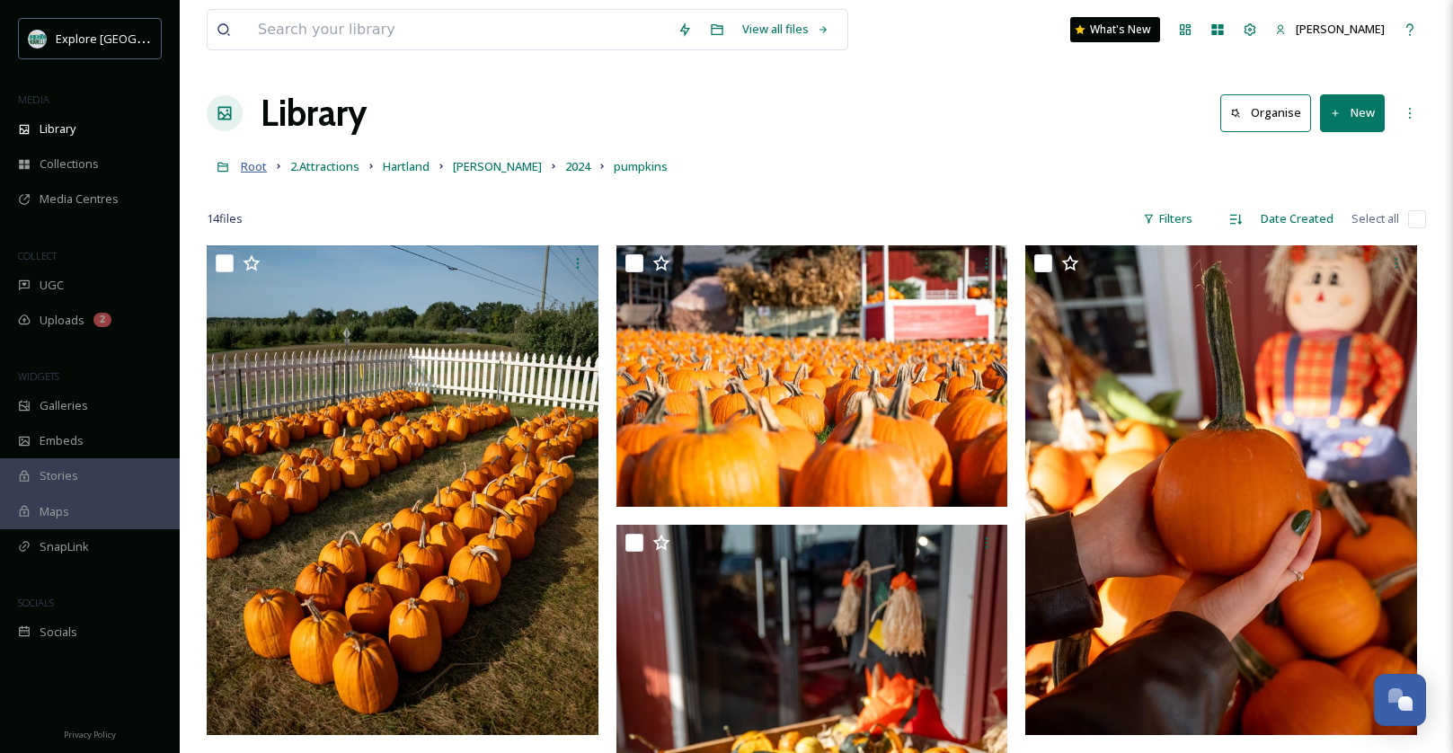
click at [257, 167] on span "Root" at bounding box center [254, 166] width 26 height 16
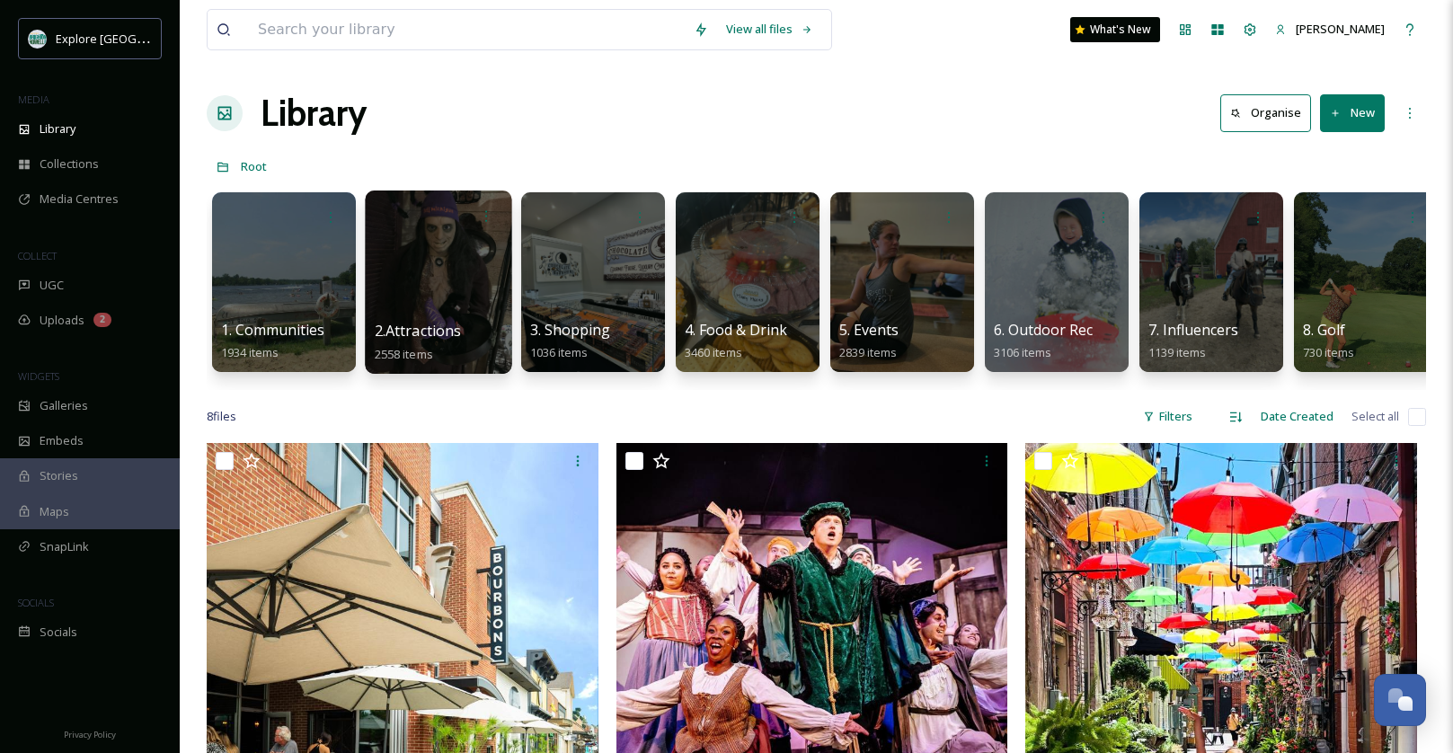
click at [439, 272] on div at bounding box center [438, 282] width 146 height 183
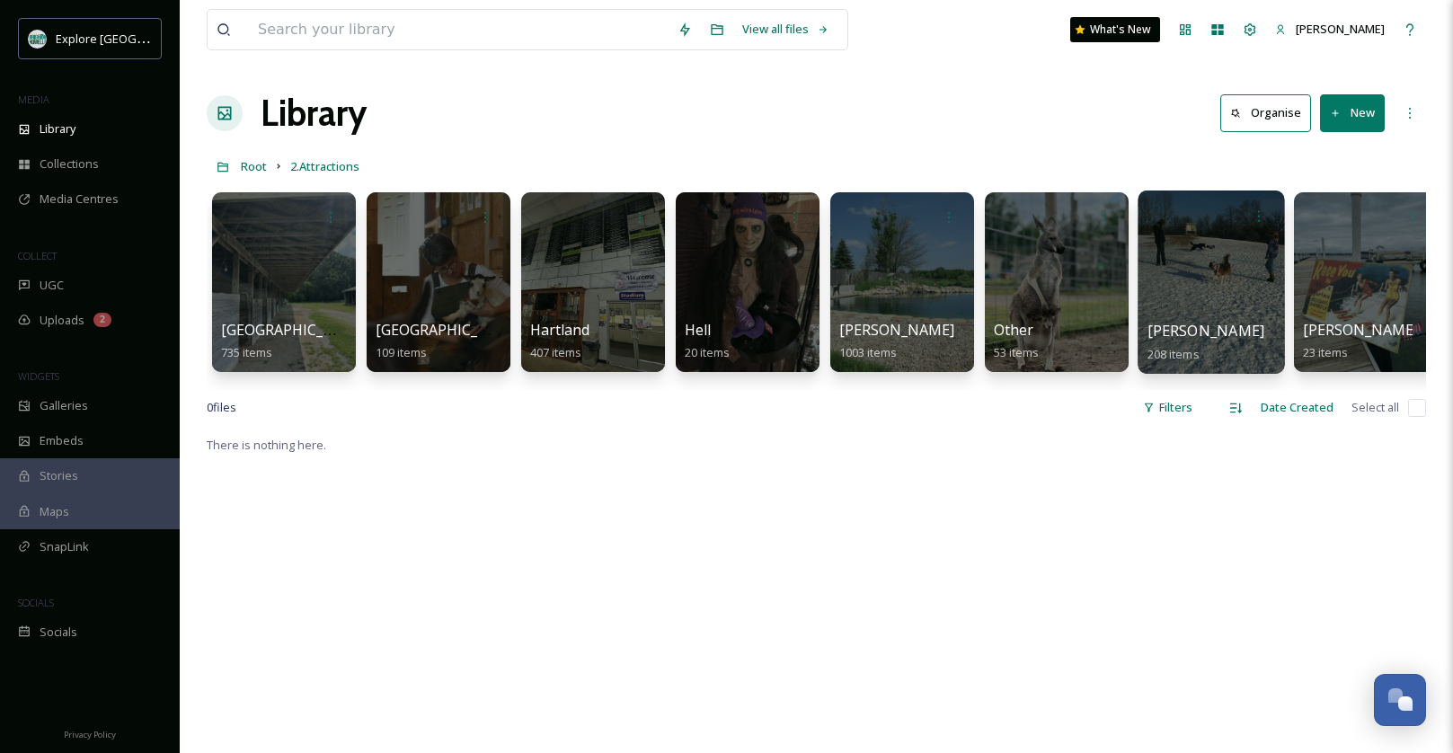
scroll to position [0, 17]
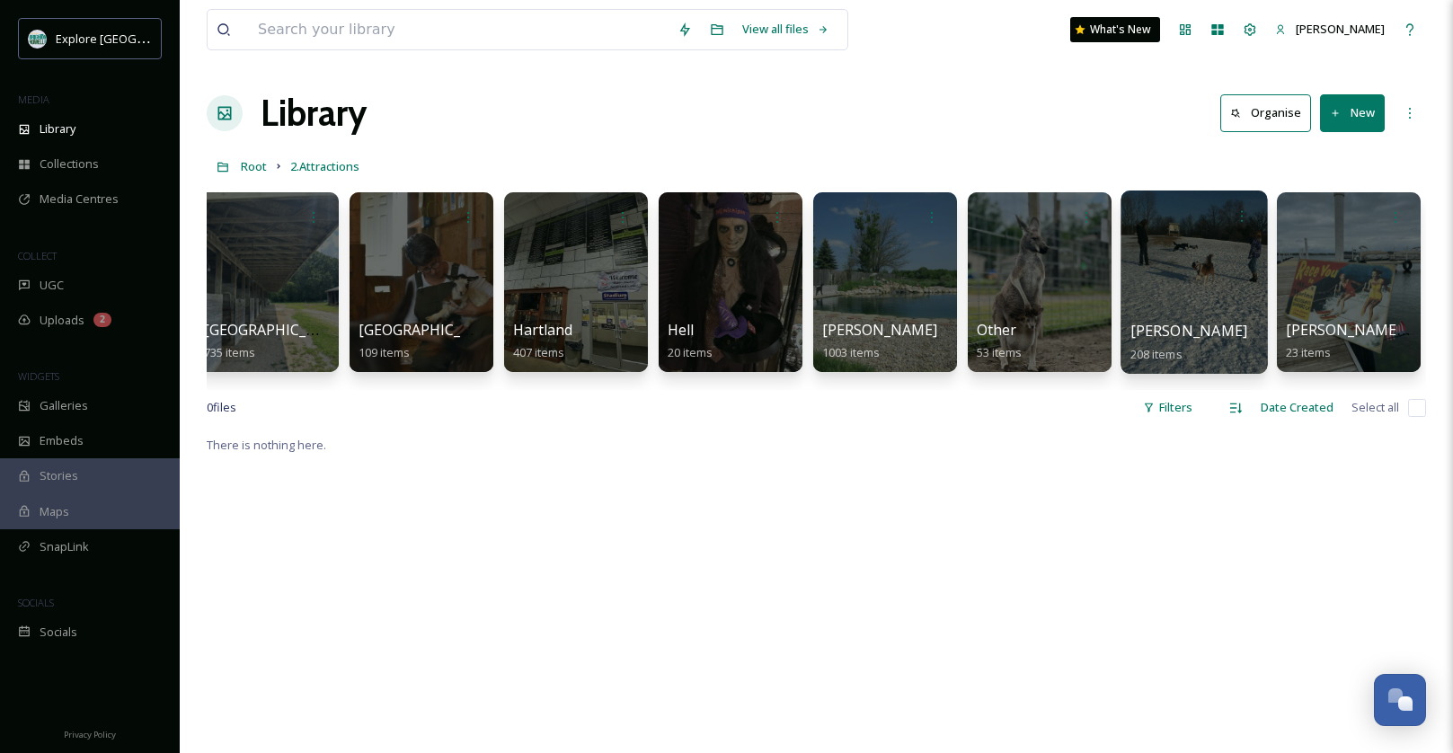
click at [1160, 302] on div at bounding box center [1194, 282] width 146 height 183
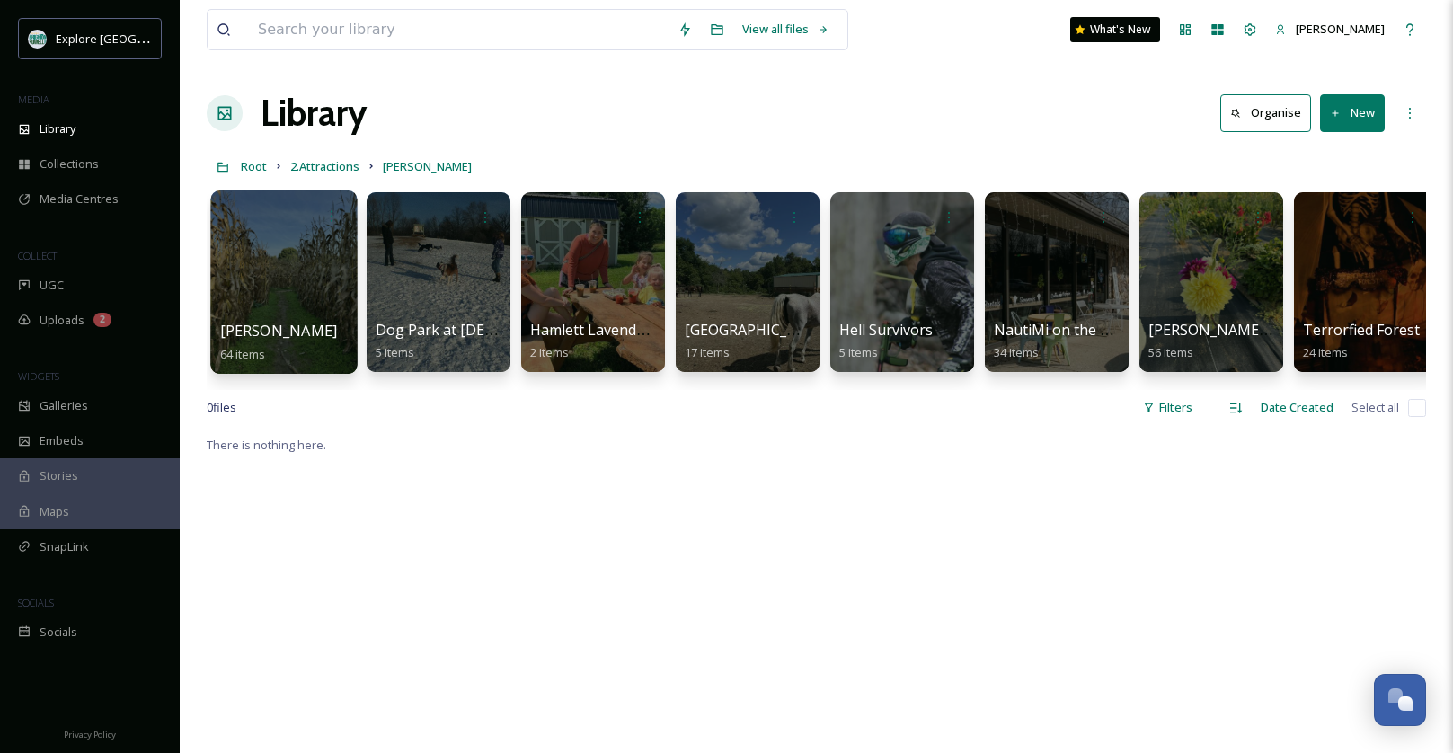
click at [285, 281] on div at bounding box center [283, 282] width 146 height 183
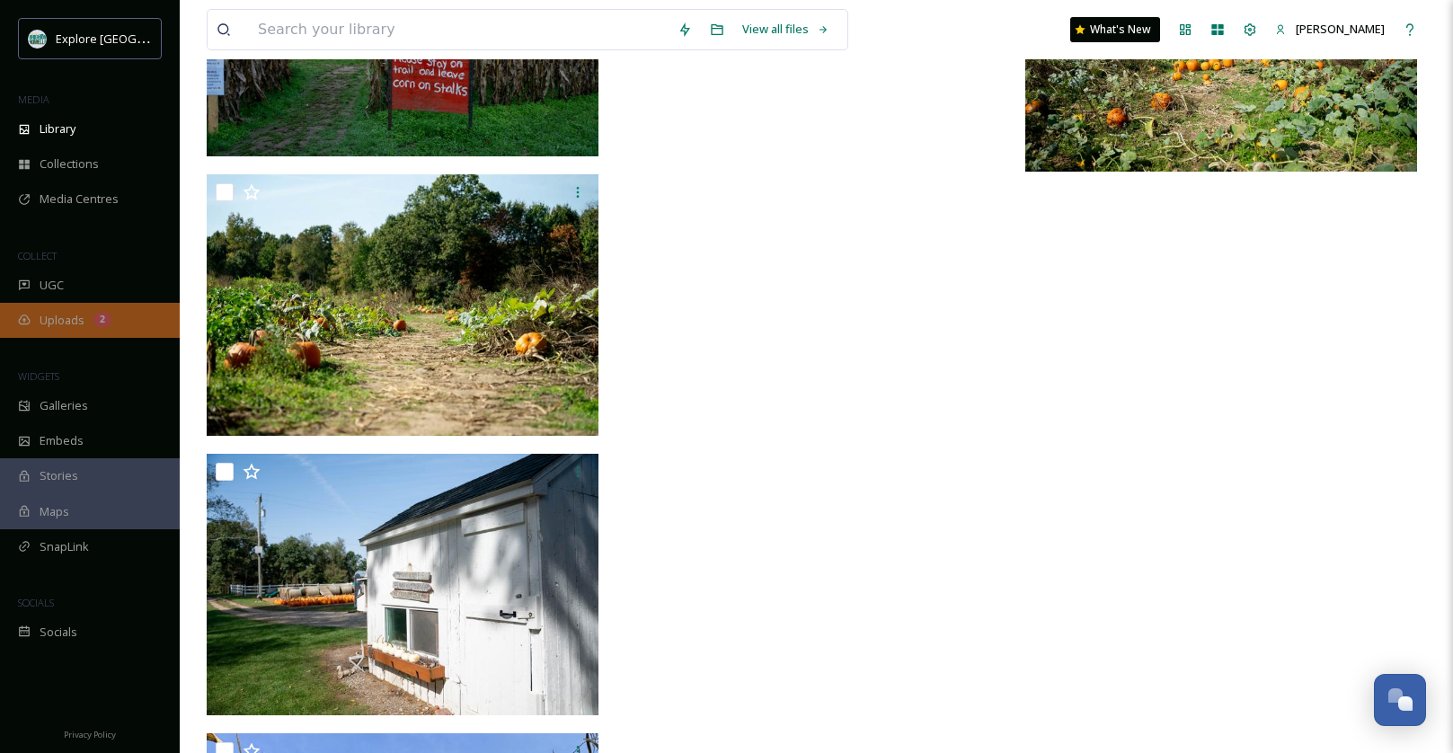
scroll to position [9215, 0]
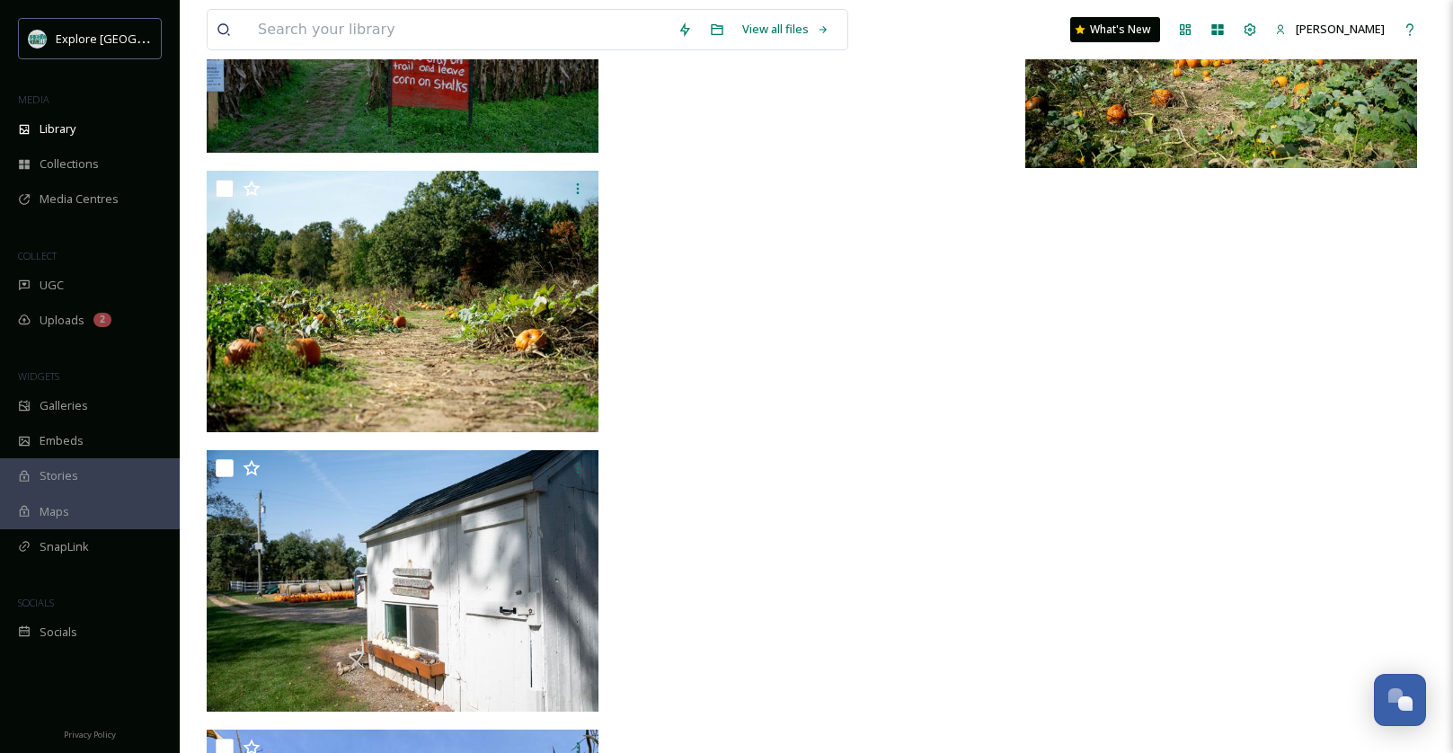
click at [1187, 113] on img at bounding box center [1221, 37] width 392 height 262
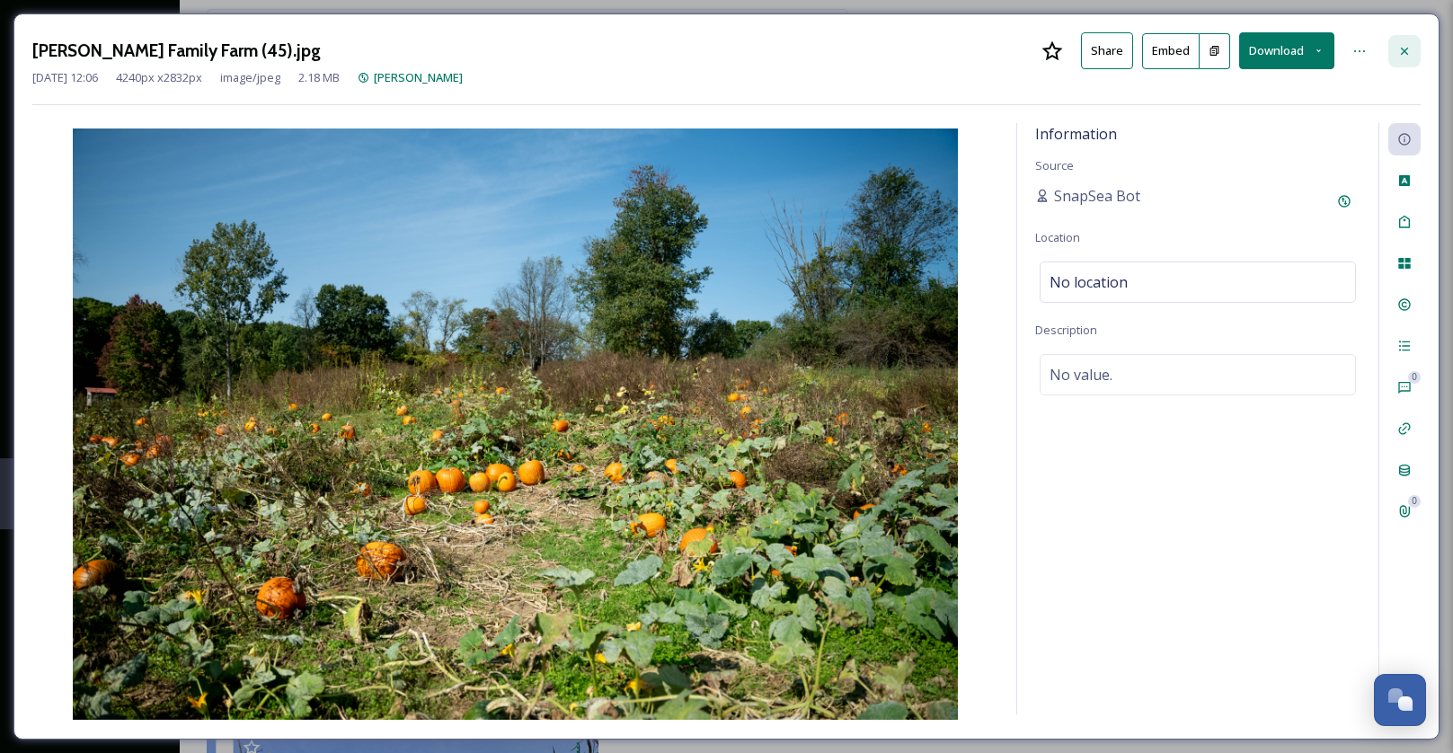
click at [1412, 44] on div at bounding box center [1405, 51] width 32 height 32
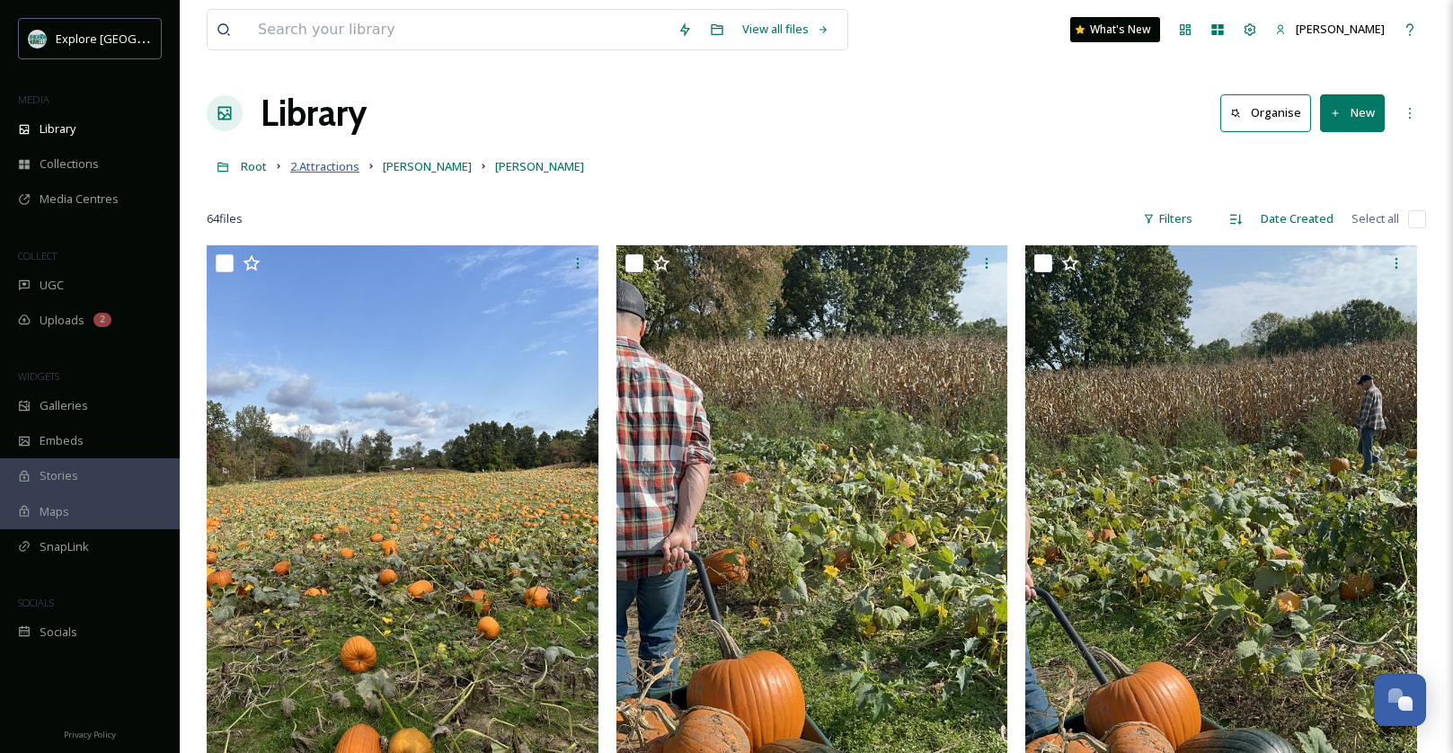
click at [337, 163] on span "2.Attractions" at bounding box center [324, 166] width 69 height 16
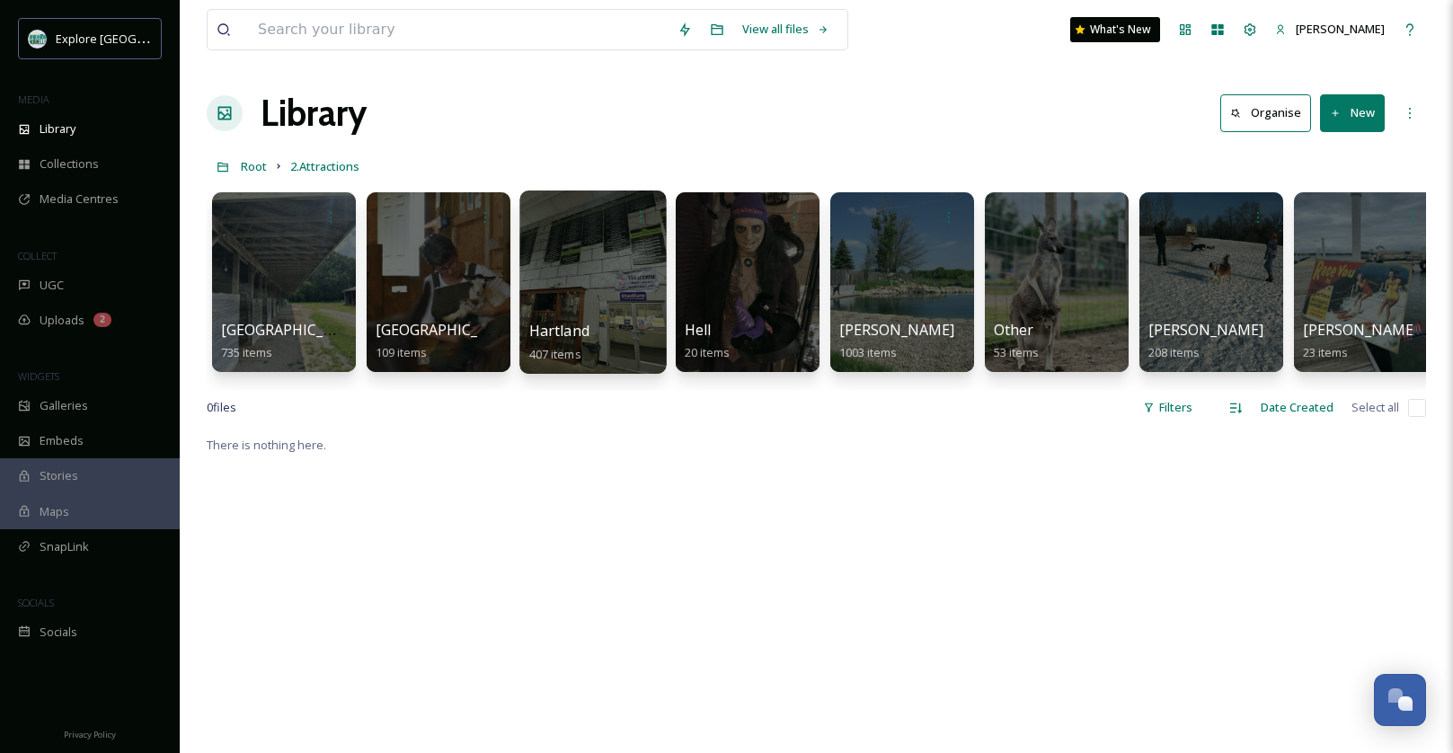
click at [613, 267] on div at bounding box center [592, 282] width 146 height 183
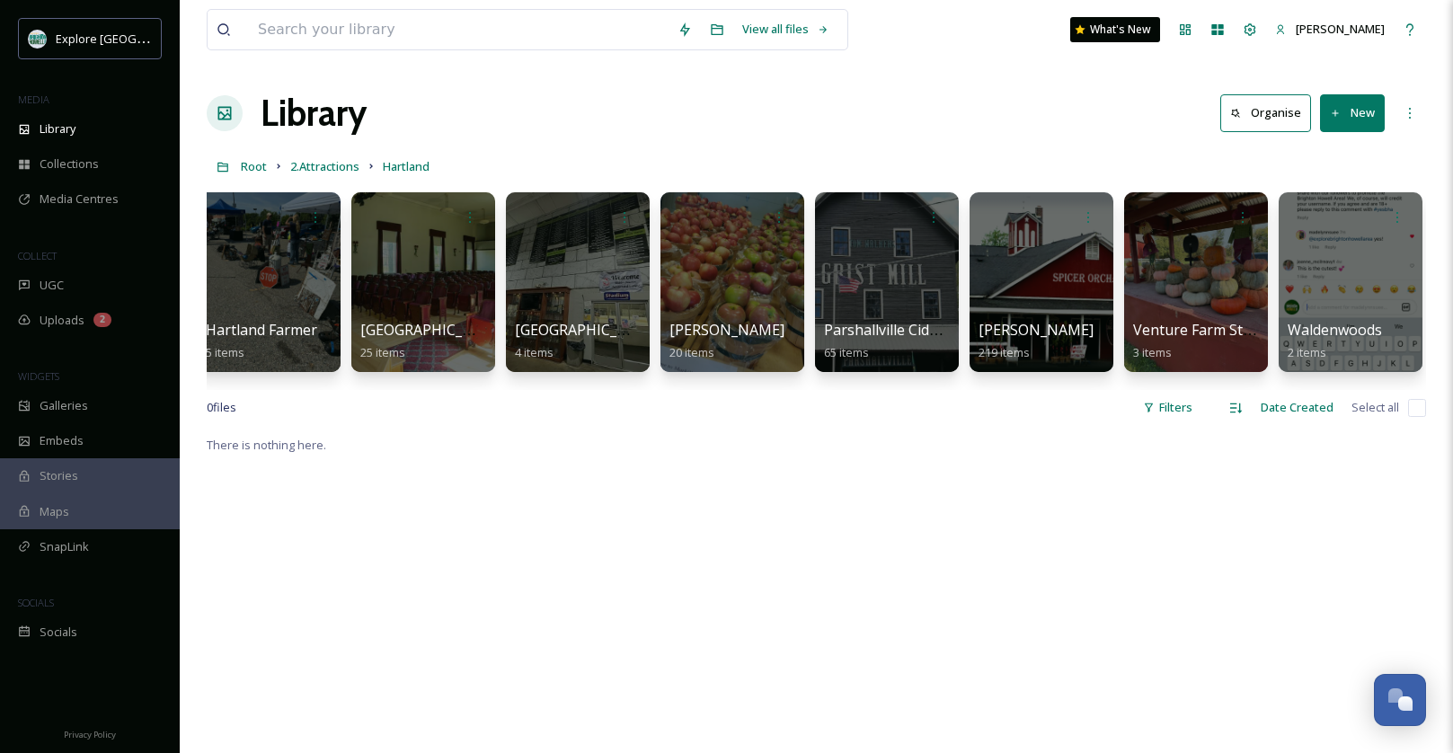
scroll to position [0, 790]
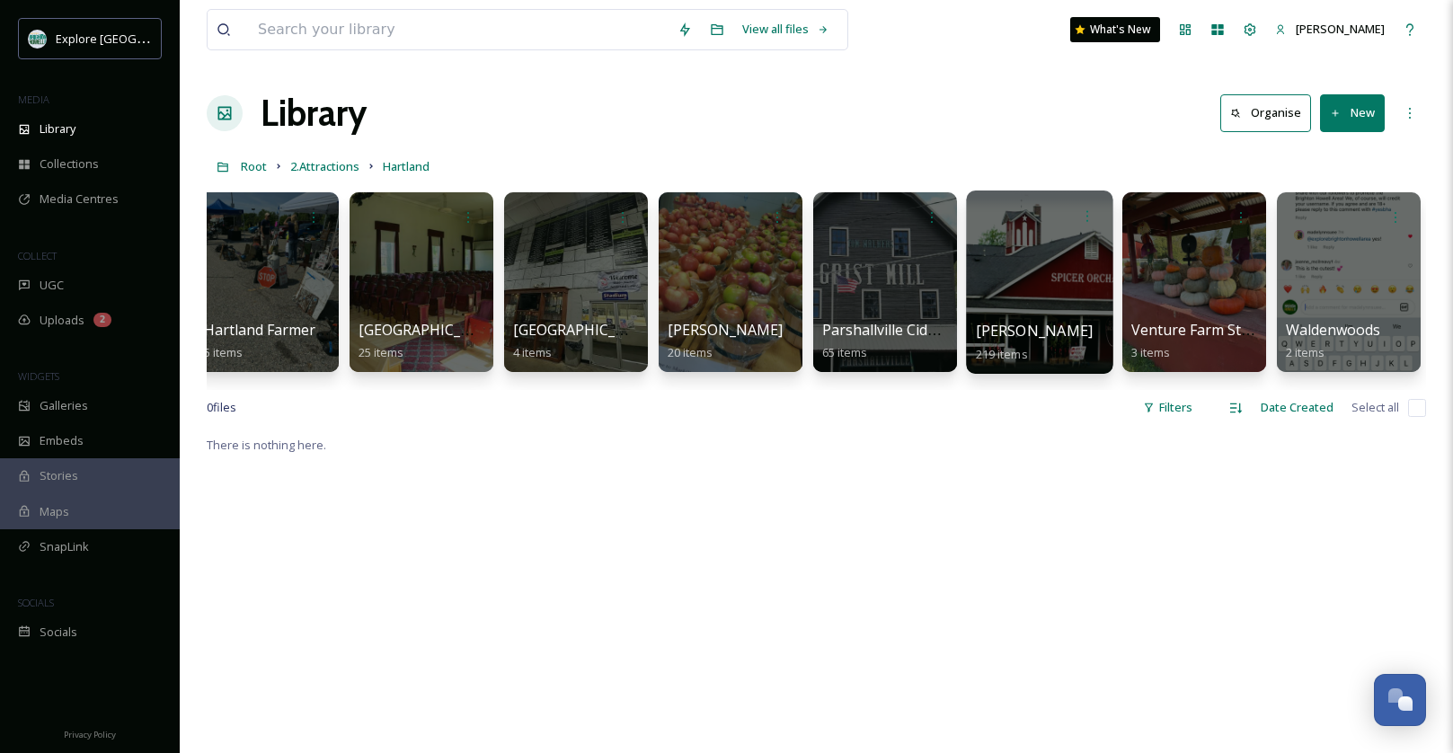
click at [1065, 273] on div at bounding box center [1039, 282] width 146 height 183
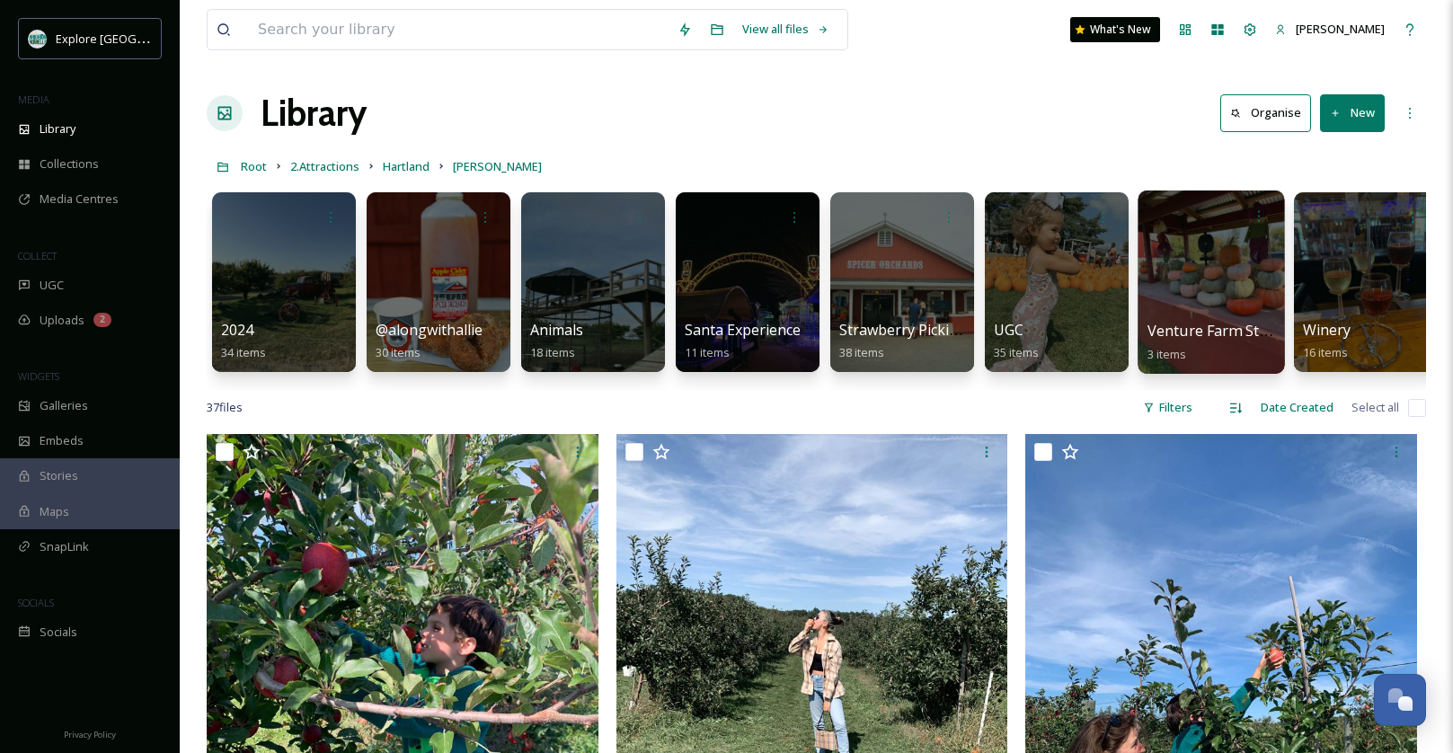
scroll to position [0, 17]
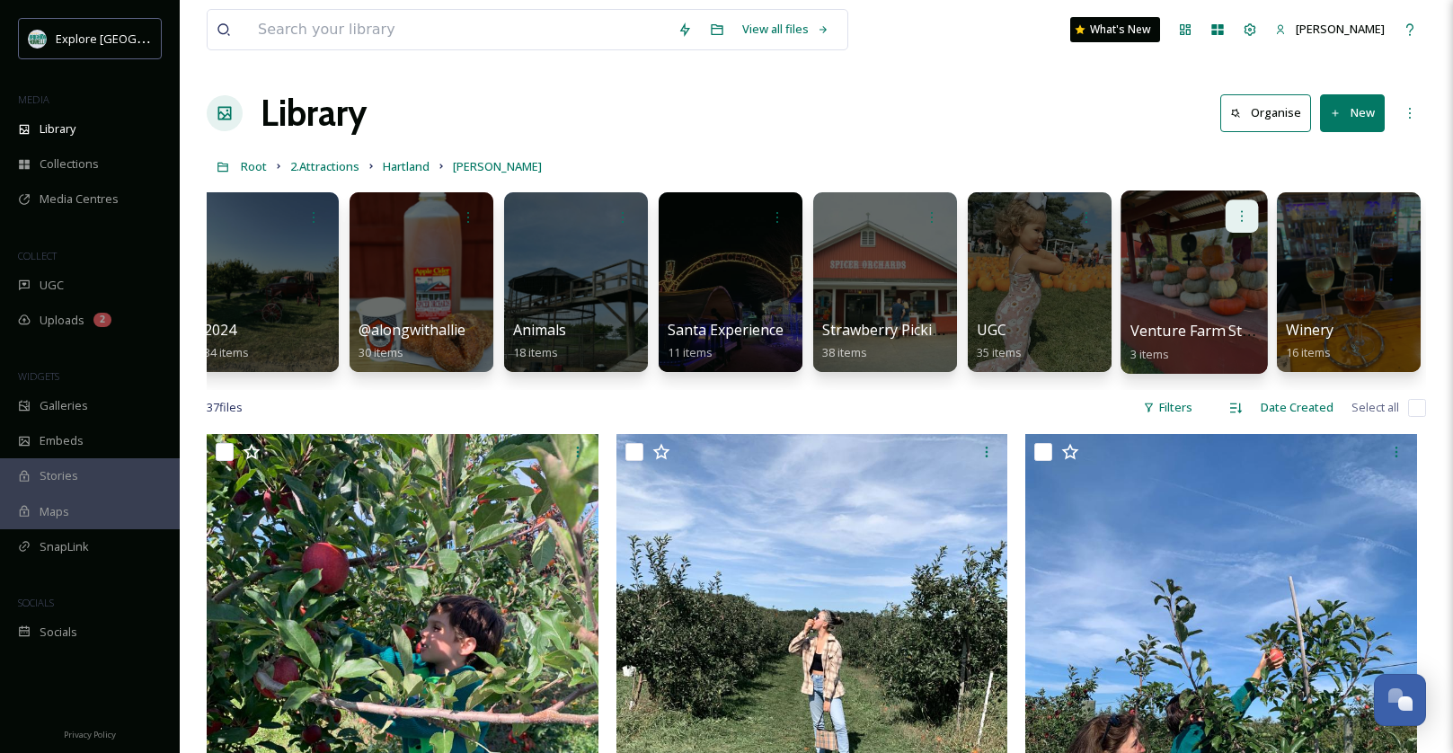
click at [1247, 216] on icon at bounding box center [1242, 216] width 14 height 14
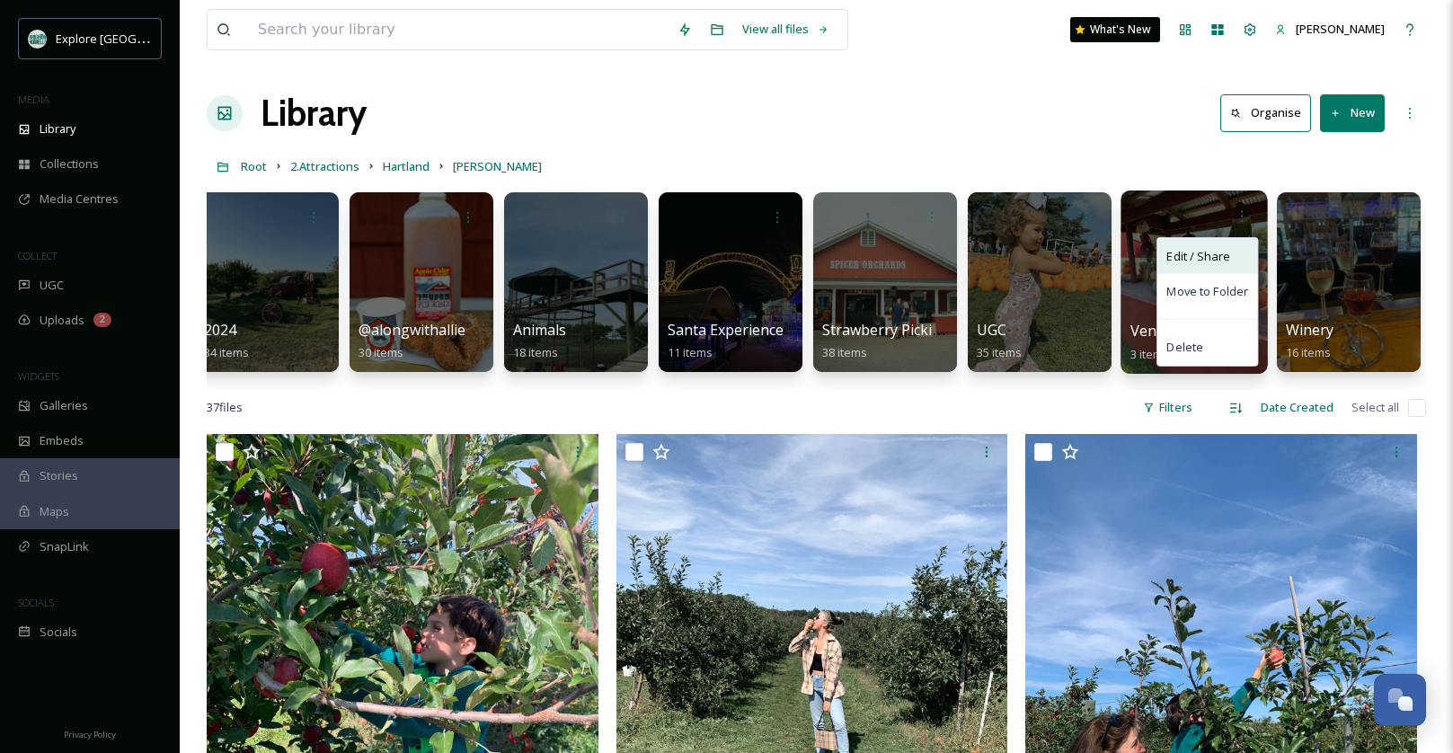
click at [1218, 291] on span "Move to Folder" at bounding box center [1208, 292] width 82 height 18
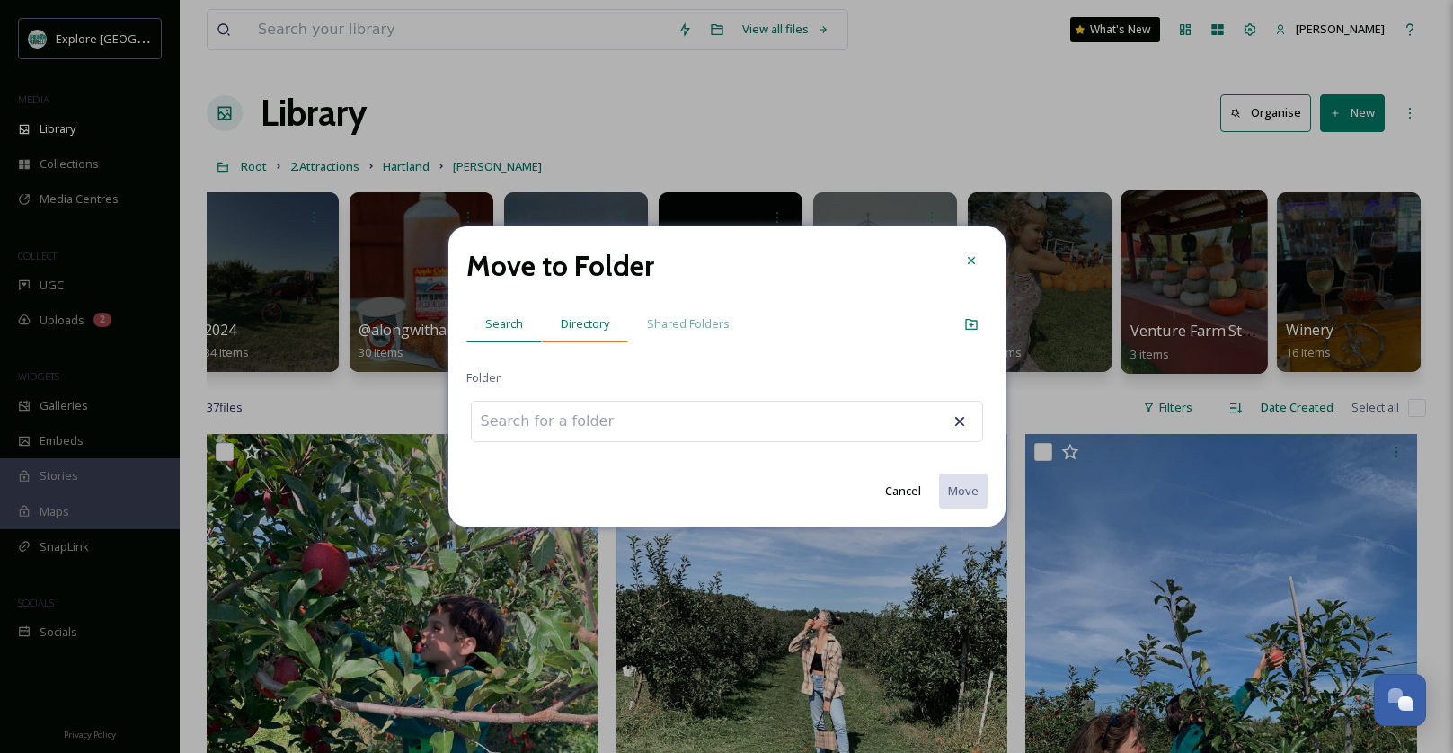
click at [570, 331] on span "Directory" at bounding box center [585, 323] width 49 height 17
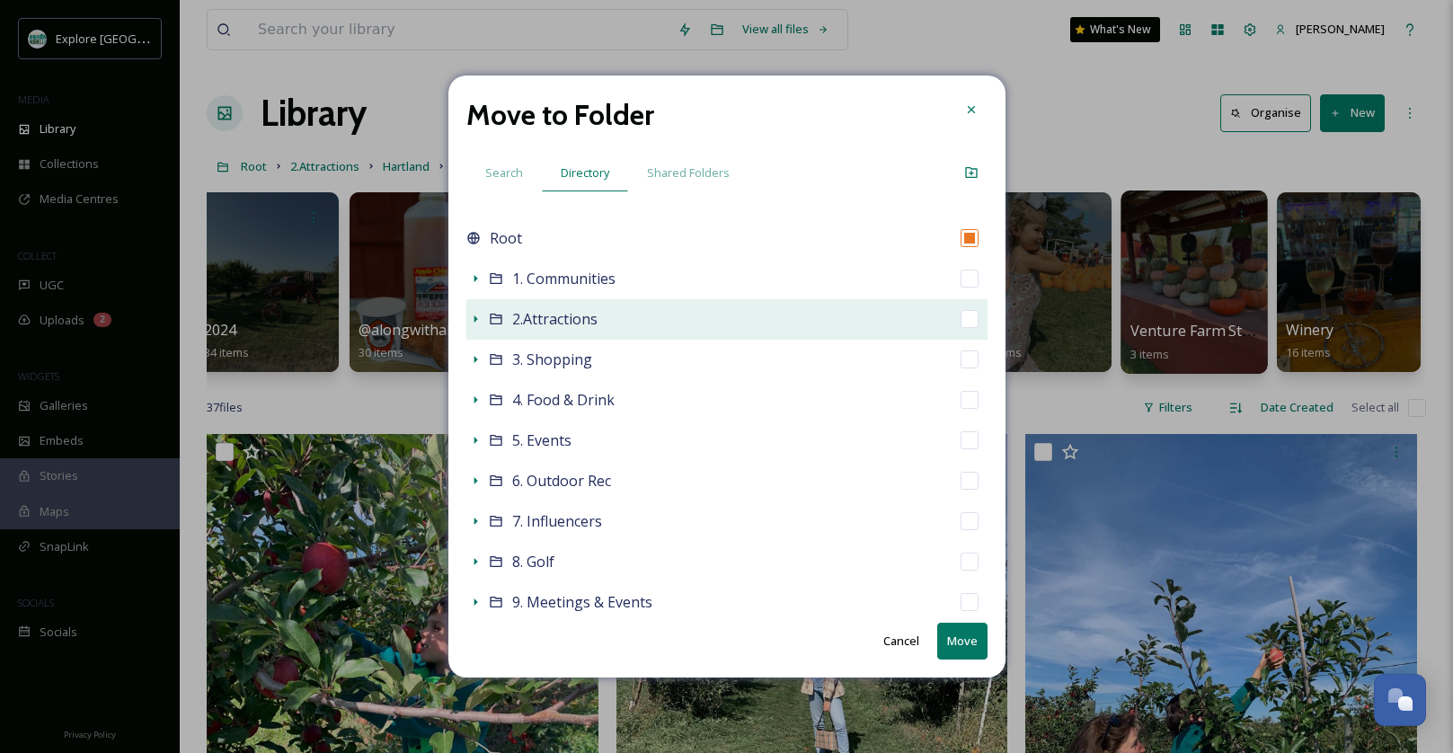
click at [972, 319] on input "checkbox" at bounding box center [970, 319] width 18 height 18
checkbox input "true"
checkbox input "false"
click at [475, 319] on icon at bounding box center [476, 318] width 4 height 7
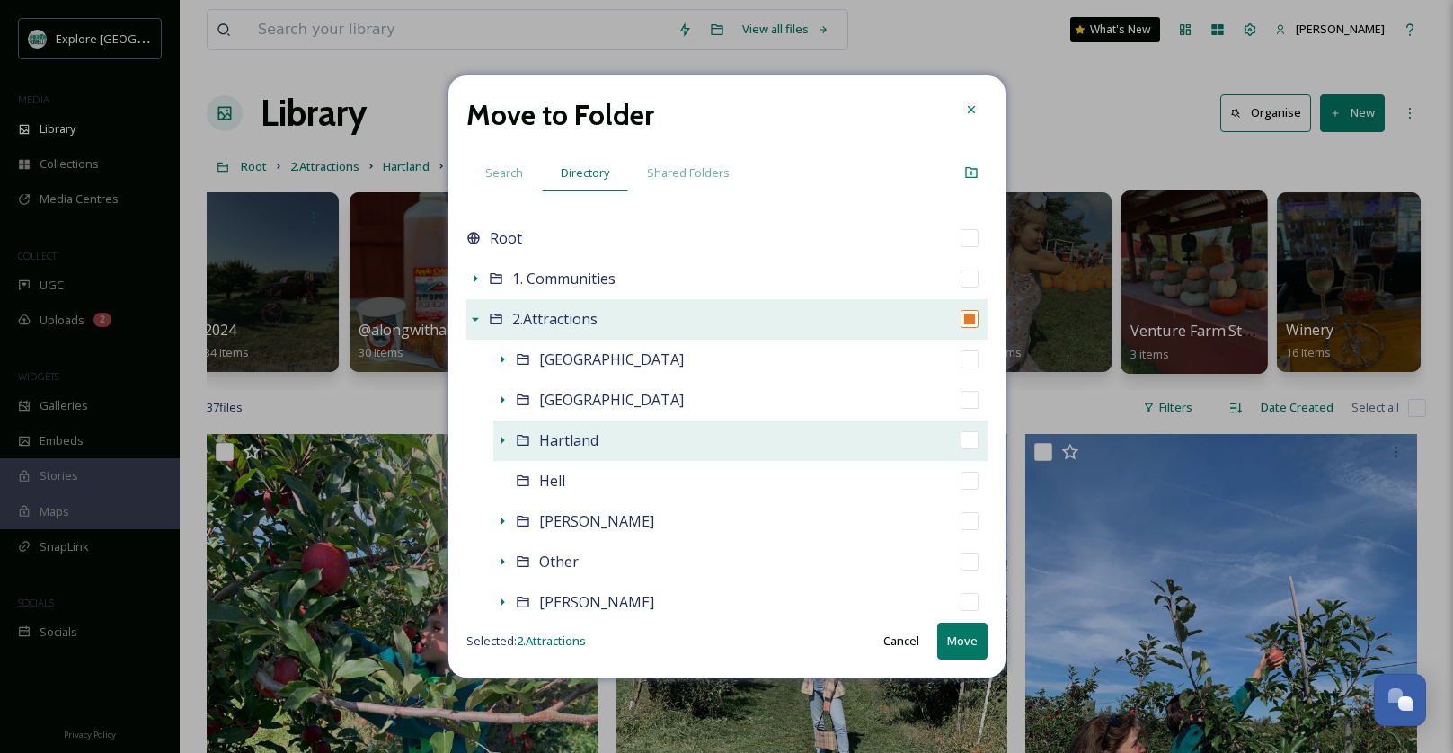
click at [968, 450] on div "Hartland" at bounding box center [740, 441] width 494 height 40
checkbox input "false"
checkbox input "true"
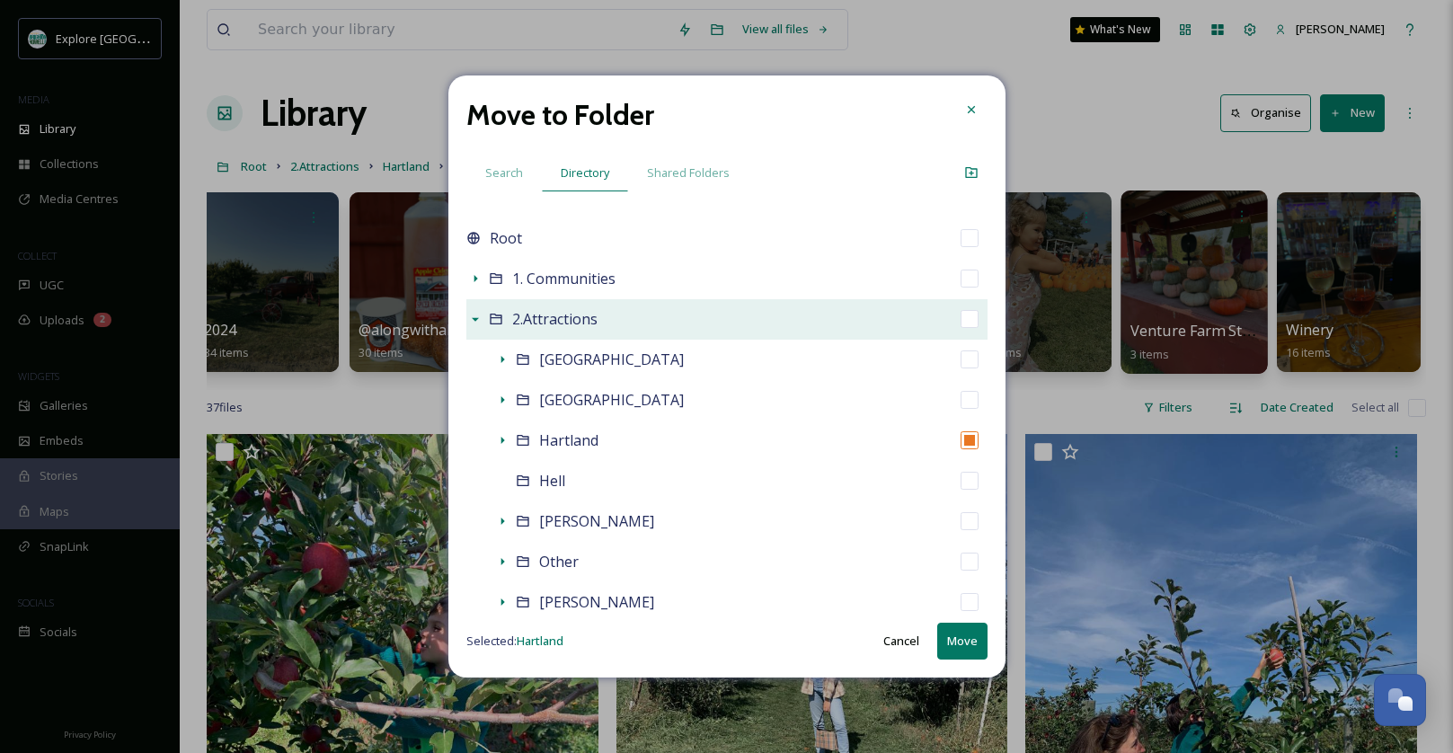
click at [976, 668] on div "Move to Folder Search Directory Shared Folders Root 1. Communities 2.Attraction…" at bounding box center [726, 376] width 557 height 602
click at [976, 648] on button "Move" at bounding box center [962, 641] width 50 height 37
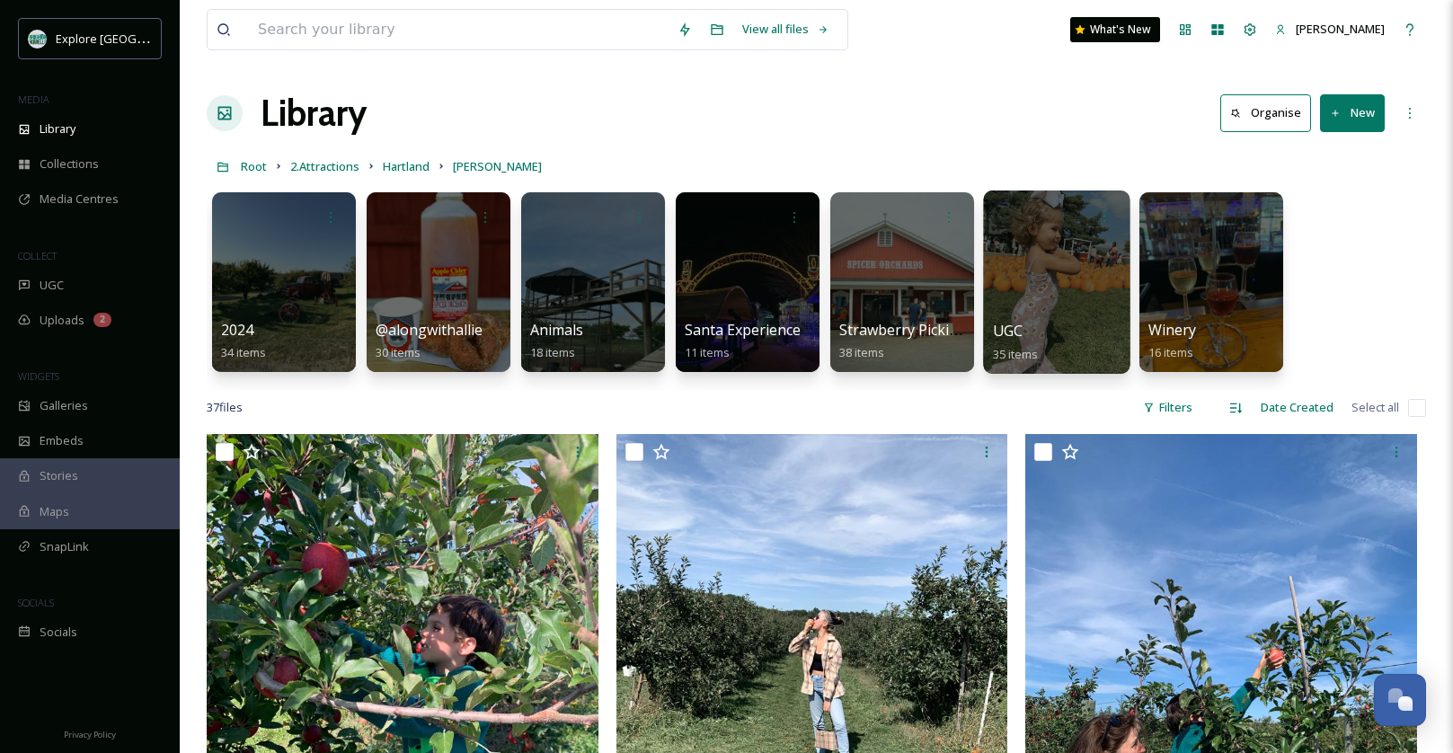
click at [1072, 284] on div at bounding box center [1056, 282] width 146 height 183
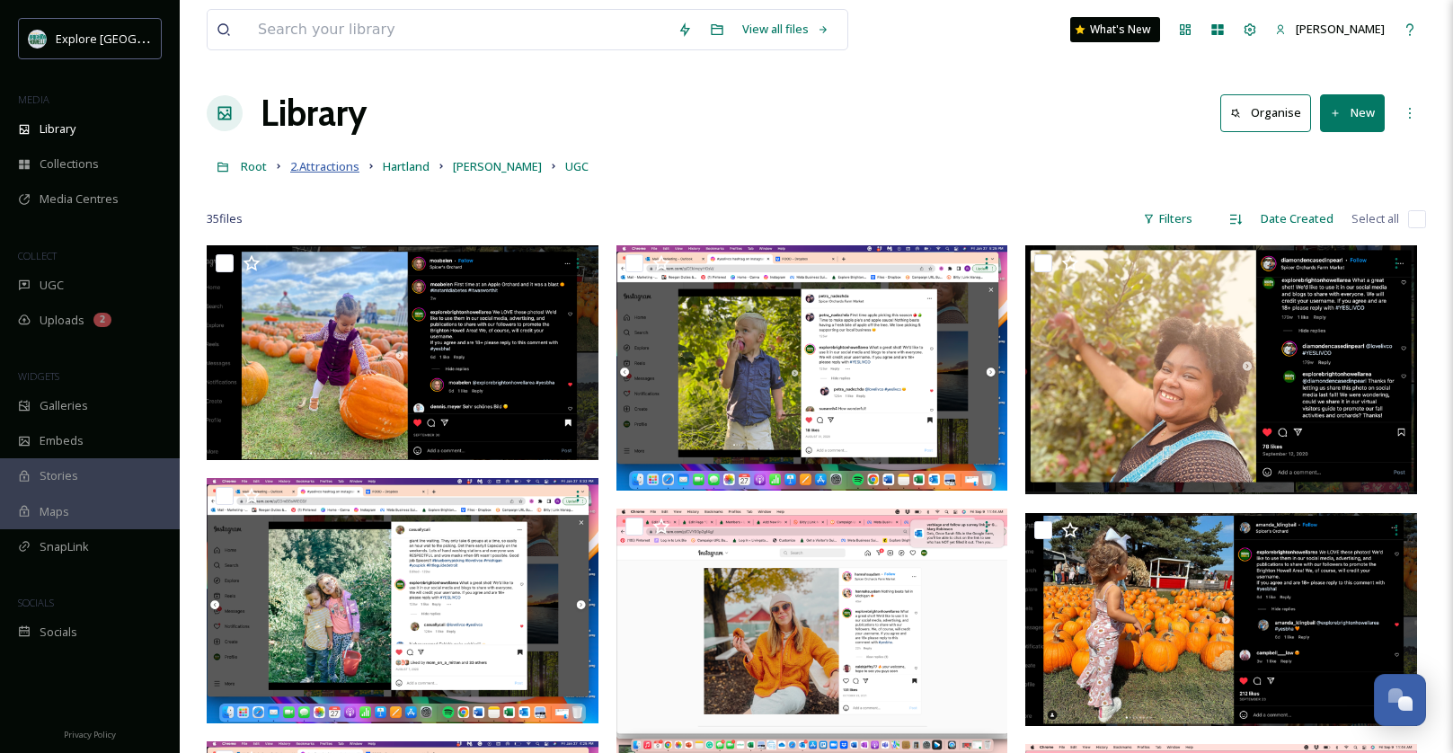
click at [327, 170] on span "2.Attractions" at bounding box center [324, 166] width 69 height 16
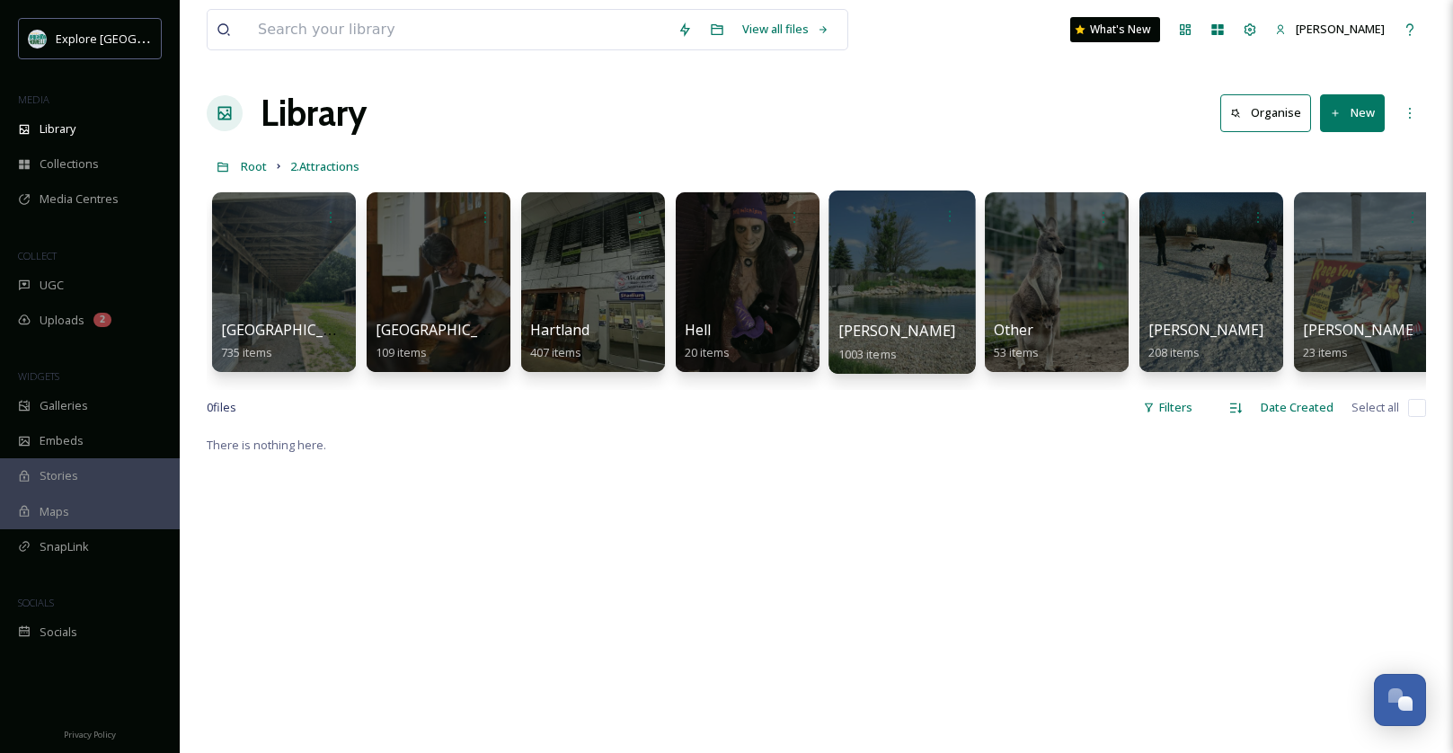
scroll to position [0, 17]
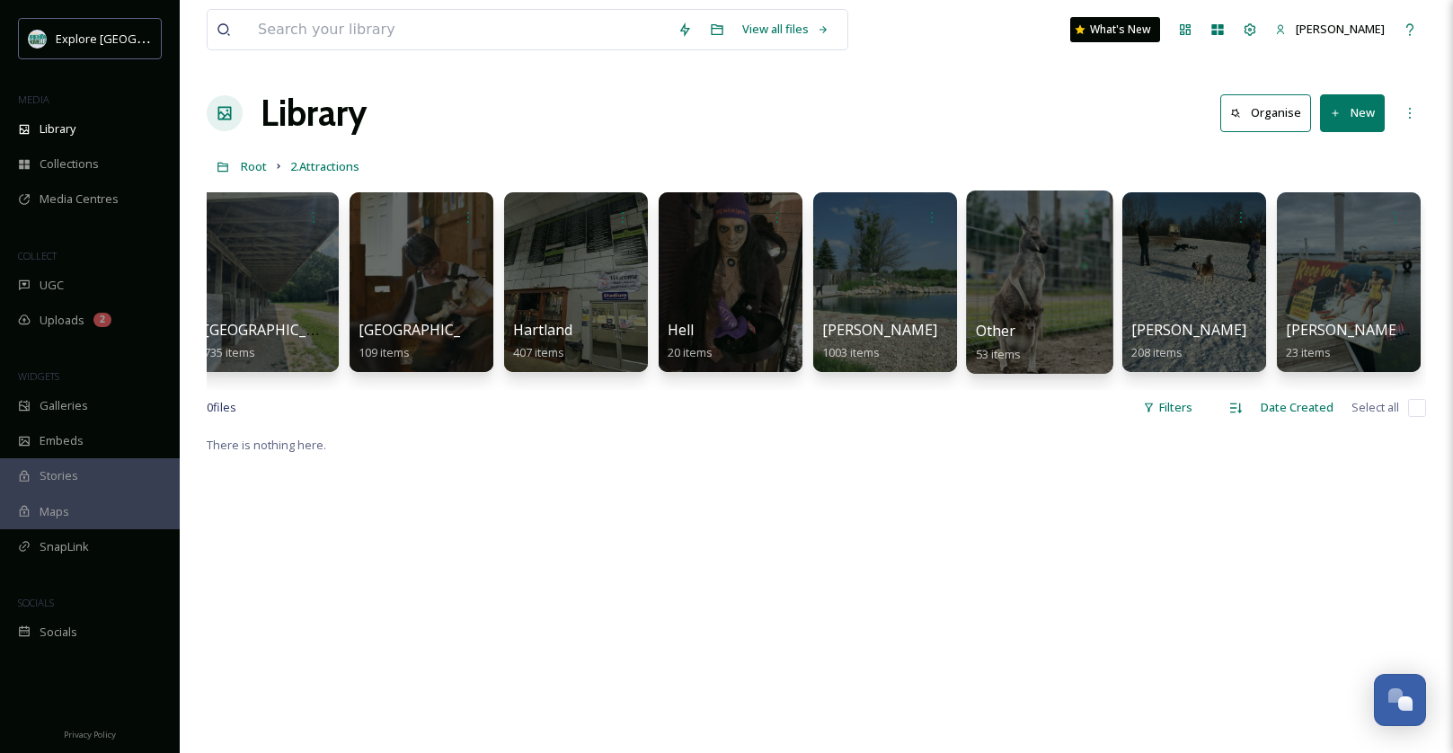
click at [1048, 280] on div at bounding box center [1039, 282] width 146 height 183
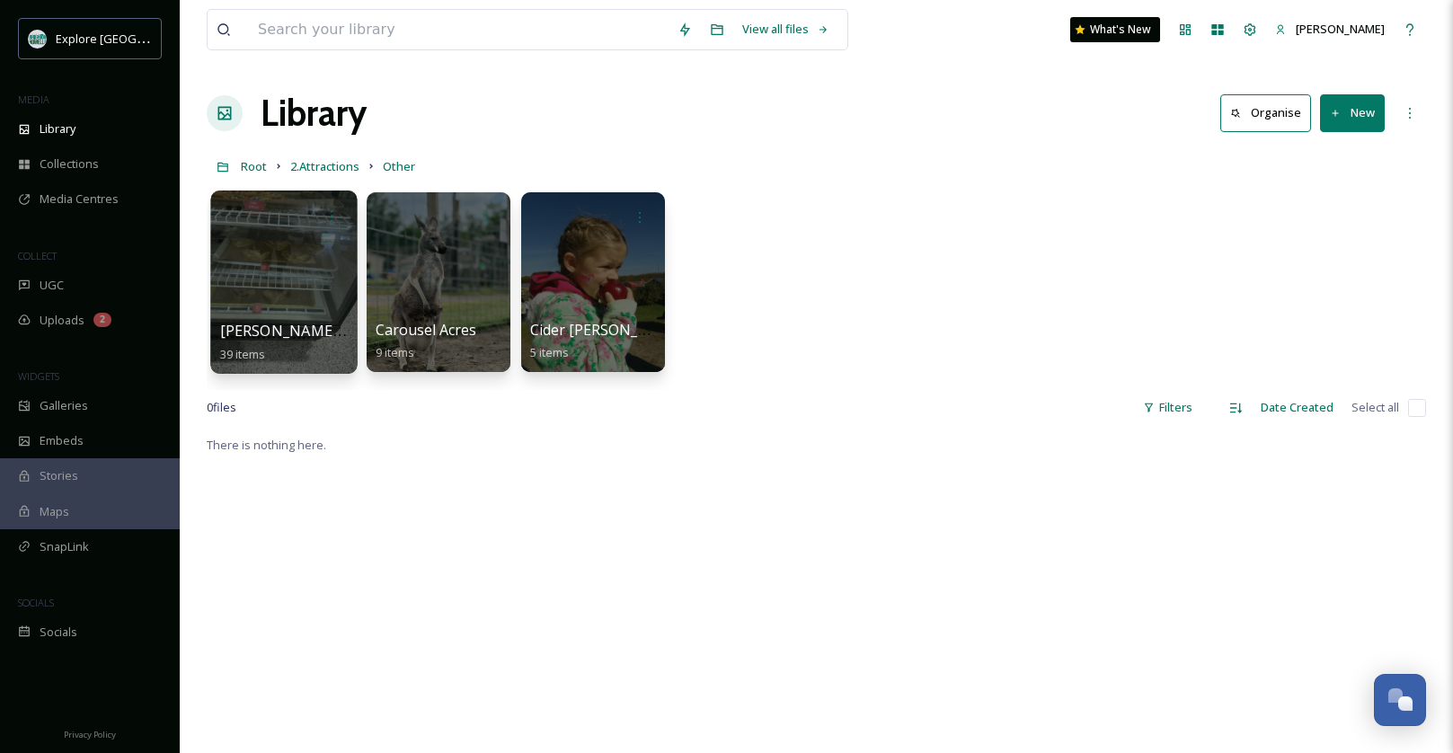
click at [295, 268] on div at bounding box center [283, 282] width 146 height 183
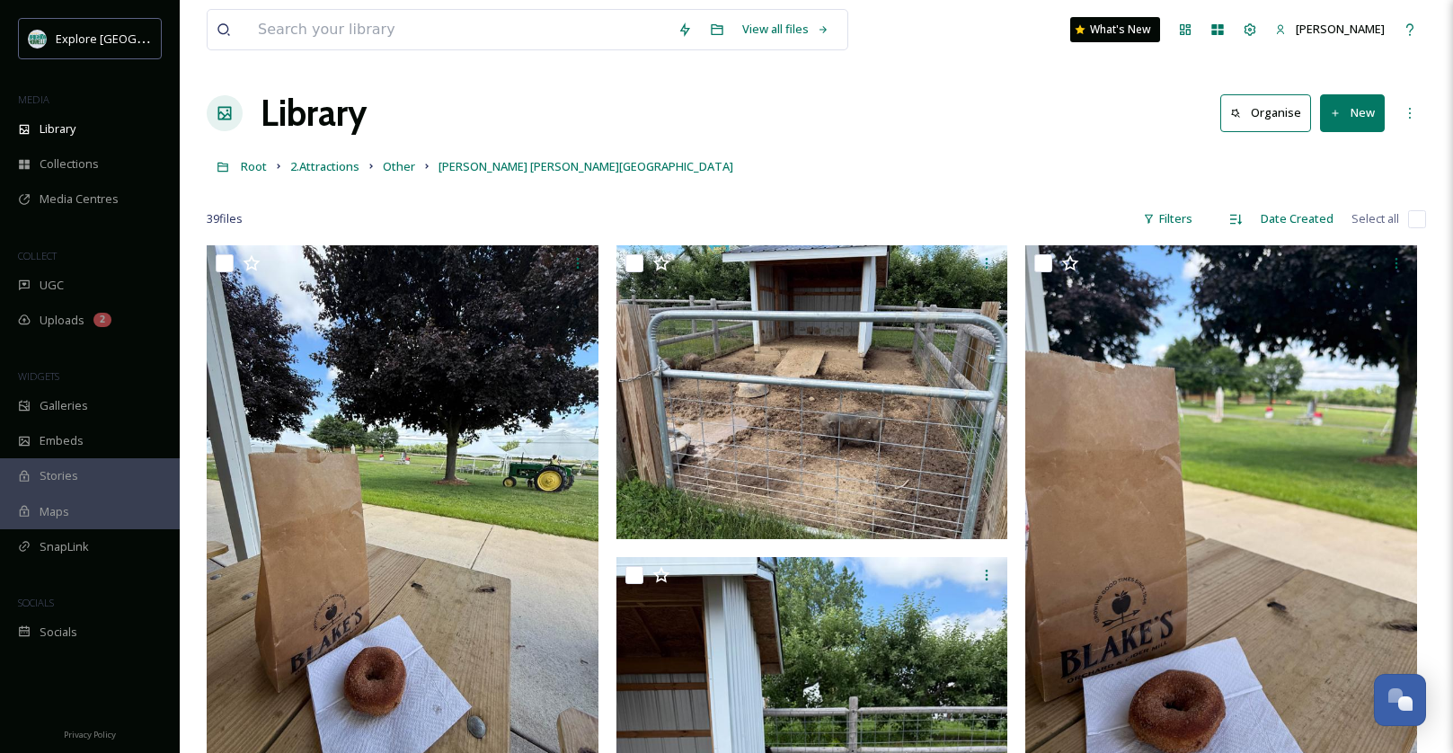
drag, startPoint x: 883, startPoint y: 137, endPoint x: 857, endPoint y: 139, distance: 26.2
click at [879, 137] on div "Library Organise New" at bounding box center [817, 113] width 1220 height 54
